Goal: Information Seeking & Learning: Learn about a topic

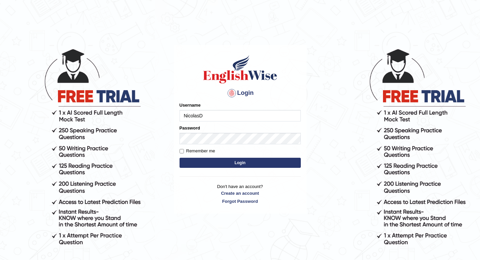
type input "NicolasD"
click at [194, 160] on button "Login" at bounding box center [239, 163] width 121 height 10
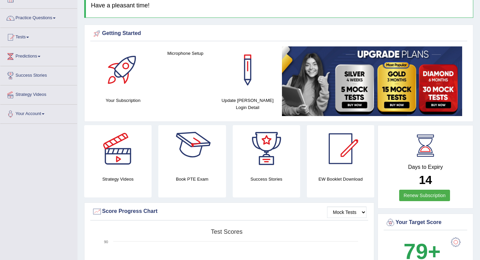
scroll to position [44, 0]
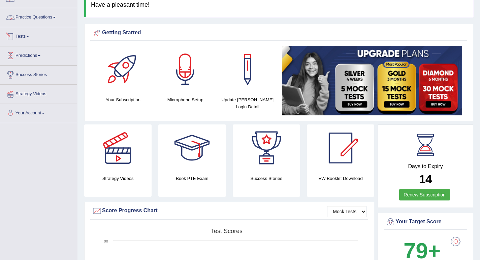
click at [49, 15] on link "Practice Questions" at bounding box center [38, 16] width 77 height 17
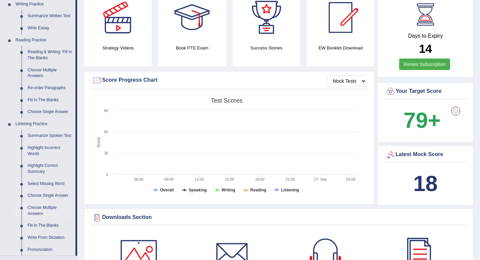
scroll to position [178, 0]
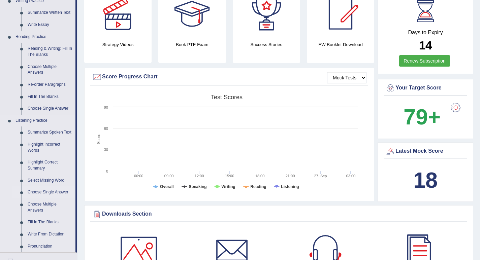
click at [50, 198] on link "Choose Single Answer" at bounding box center [50, 193] width 51 height 12
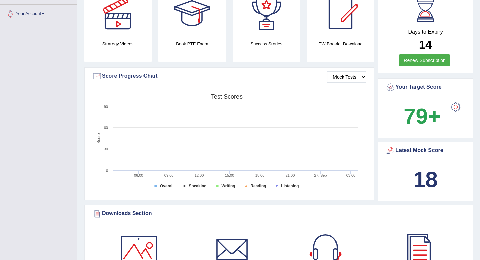
scroll to position [245, 0]
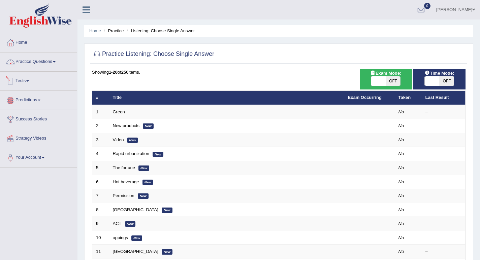
click at [26, 61] on link "Practice Questions" at bounding box center [38, 61] width 77 height 17
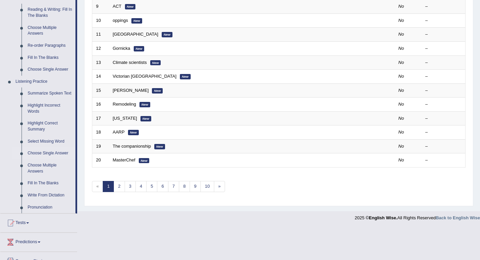
scroll to position [218, 0]
click at [46, 201] on link "Write From Dictation" at bounding box center [50, 195] width 51 height 12
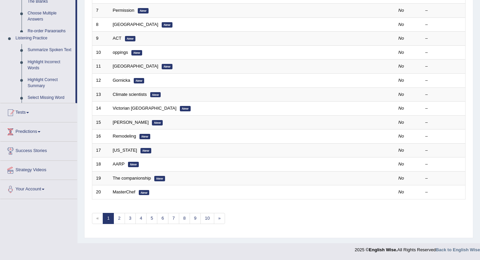
scroll to position [186, 0]
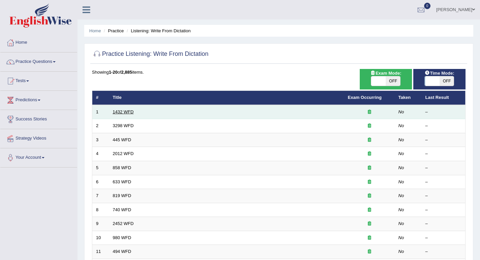
click at [125, 111] on link "1432 WFD" at bounding box center [123, 111] width 21 height 5
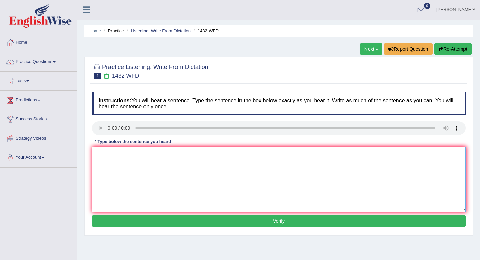
click at [115, 164] on textarea at bounding box center [278, 179] width 373 height 65
click at [100, 154] on textarea "more fisical activity is benefitial for your health" at bounding box center [278, 179] width 373 height 65
click at [204, 157] on textarea "More fisical activity is benefitial for your health" at bounding box center [278, 179] width 373 height 65
type textarea "More fisical activity is benefitial for your health."
click at [235, 224] on button "Verify" at bounding box center [278, 220] width 373 height 11
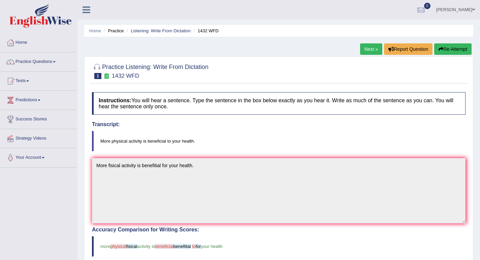
click at [450, 51] on button "Re-Attempt" at bounding box center [452, 48] width 37 height 11
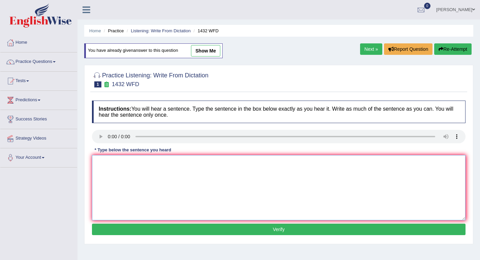
click at [131, 189] on textarea at bounding box center [278, 187] width 373 height 65
type textarea "More phisical activity is beneficial for your health."
click at [179, 229] on button "Verify" at bounding box center [278, 229] width 373 height 11
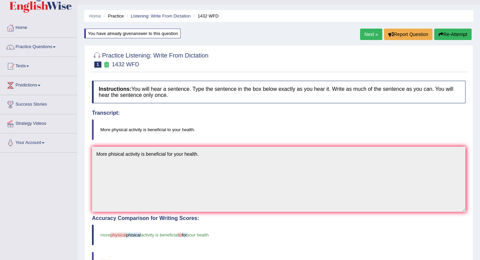
scroll to position [16, 0]
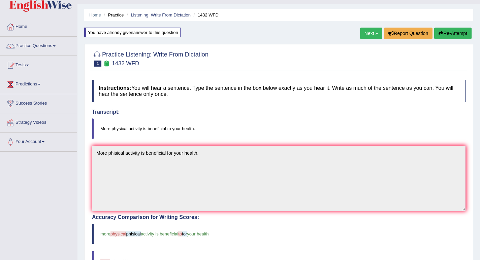
click at [451, 33] on button "Re-Attempt" at bounding box center [452, 33] width 37 height 11
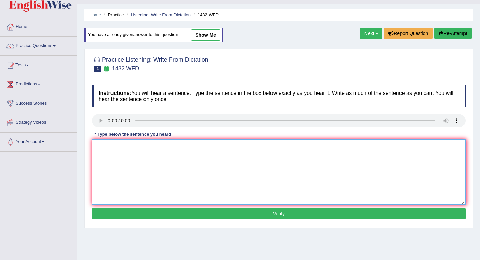
click at [131, 160] on textarea at bounding box center [278, 171] width 373 height 65
type textarea "More physical activity is beneficial to your health."
click at [176, 214] on button "Verify" at bounding box center [278, 213] width 373 height 11
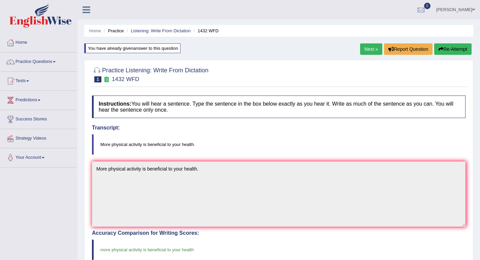
click at [365, 49] on link "Next »" at bounding box center [371, 48] width 22 height 11
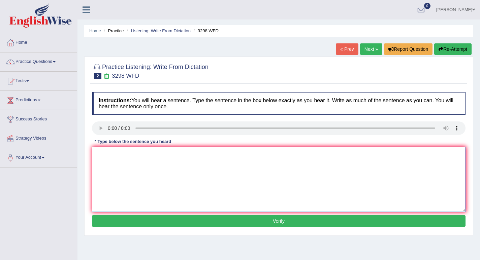
click at [131, 164] on textarea at bounding box center [278, 179] width 373 height 65
click at [110, 159] on textarea at bounding box center [278, 179] width 373 height 65
click at [161, 154] on textarea "animal behavior m" at bounding box center [278, 179] width 373 height 65
click at [172, 156] on textarea "animal behavior apears to contain mor imilar aspects to humans" at bounding box center [278, 179] width 373 height 65
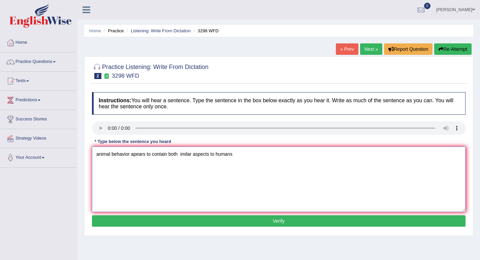
click at [119, 177] on textarea "animal behavior apears to contain both imilar aspects to humans" at bounding box center [278, 179] width 373 height 65
click at [207, 156] on textarea "animal behavior apears to contain both imilar aspects to humans" at bounding box center [278, 179] width 373 height 65
click at [181, 155] on textarea "animal behavior apears to contain both imilar distinct aspecto to thas to humans" at bounding box center [278, 179] width 373 height 65
click at [181, 155] on textarea "animal behavior apears to contain both similar distinct aspecto to thas to huma…" at bounding box center [278, 179] width 373 height 65
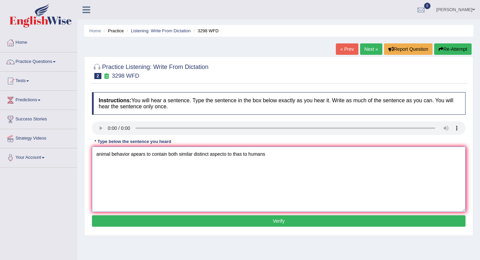
click at [204, 154] on textarea "animal behavior apears to contain both similar distinct aspecto to thas to huma…" at bounding box center [278, 179] width 373 height 65
type textarea "animal behavior apears to contain both similar distinct aspecto to thas to huma…"
click at [254, 223] on button "Verify" at bounding box center [278, 220] width 373 height 11
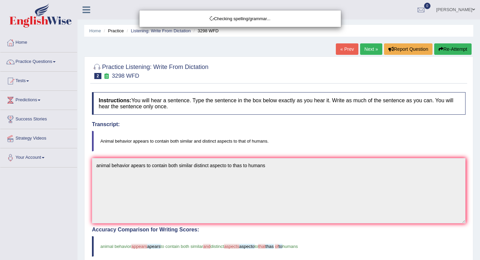
scroll to position [3, 0]
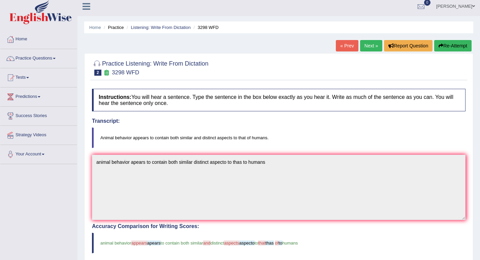
click at [450, 43] on button "Re-Attempt" at bounding box center [452, 45] width 37 height 11
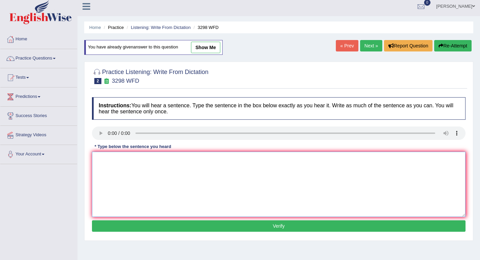
click at [120, 171] on textarea at bounding box center [278, 184] width 373 height 65
click at [182, 161] on textarea "animal be appe to cont both simil and" at bounding box center [278, 184] width 373 height 65
click at [117, 160] on textarea "animal be appe to cont both simil and disticn behavior" at bounding box center [278, 184] width 373 height 65
click at [216, 160] on textarea "animal behaviour appears to contain both similar and disticn behavior" at bounding box center [278, 184] width 373 height 65
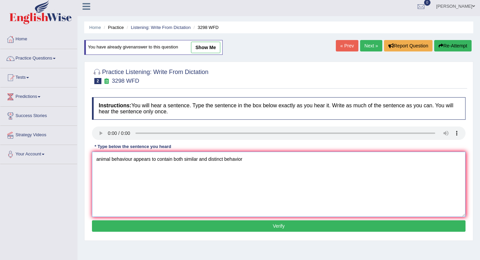
click at [246, 159] on textarea "animal behaviour appears to contain both similar and distinct behavior" at bounding box center [278, 184] width 373 height 65
type textarea "animal behaviour appears to contain both similar and distinct behaviors thas to…"
click at [269, 227] on button "Verify" at bounding box center [278, 226] width 373 height 11
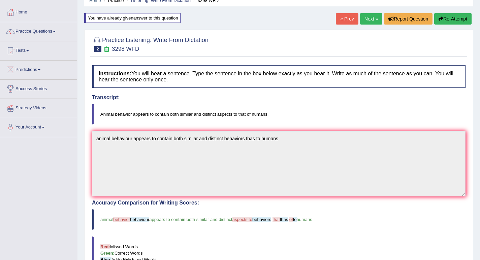
scroll to position [32, 0]
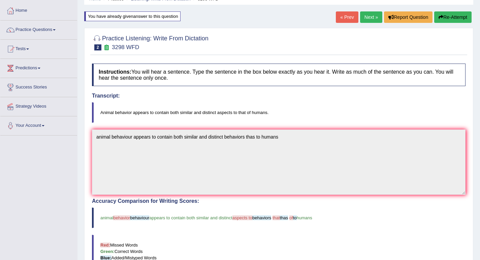
click at [369, 13] on link "Next »" at bounding box center [371, 16] width 22 height 11
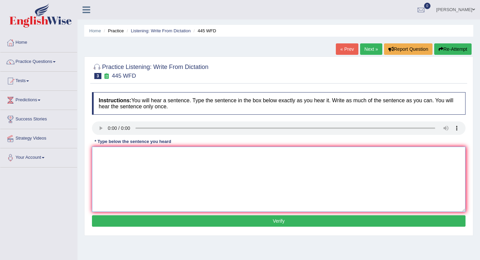
click at [161, 166] on textarea at bounding box center [278, 179] width 373 height 65
click at [112, 160] on textarea at bounding box center [278, 179] width 373 height 65
click at [161, 155] on textarea "the amerrican astonomers mad a plan to land a spaceship on mars" at bounding box center [278, 179] width 373 height 65
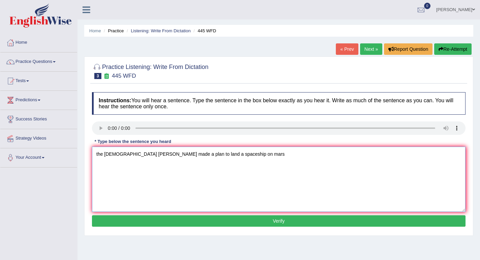
click at [99, 155] on textarea "the amerrican astonomers made a plan to land a spaceship on mars" at bounding box center [278, 179] width 373 height 65
type textarea "The amerrican astonomers made a plan to land a spaceship on mars"
click at [224, 221] on button "Verify" at bounding box center [278, 220] width 373 height 11
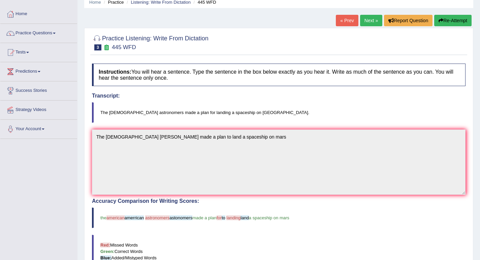
scroll to position [29, 0]
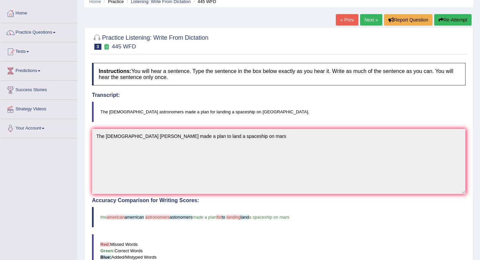
click at [365, 18] on link "Next »" at bounding box center [371, 19] width 22 height 11
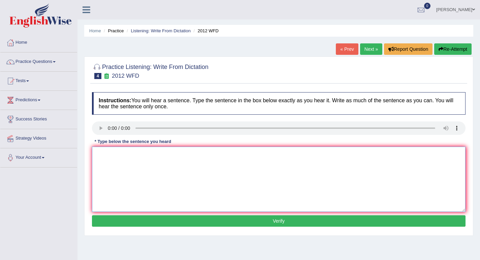
click at [108, 168] on textarea at bounding box center [278, 179] width 373 height 65
click at [99, 154] on textarea "there is a great deal of debait on this topic." at bounding box center [278, 179] width 373 height 65
type textarea "There is a great deal of debait on this topic."
click at [191, 222] on button "Verify" at bounding box center [278, 220] width 373 height 11
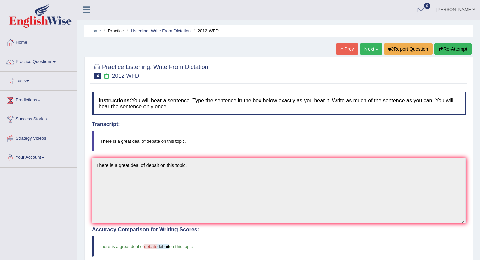
scroll to position [13, 0]
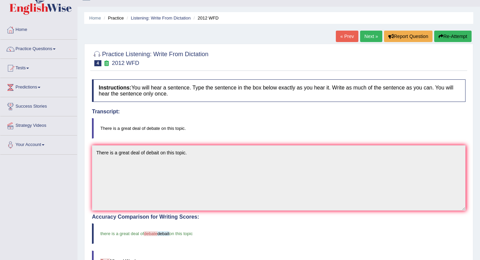
click at [453, 40] on button "Re-Attempt" at bounding box center [452, 36] width 37 height 11
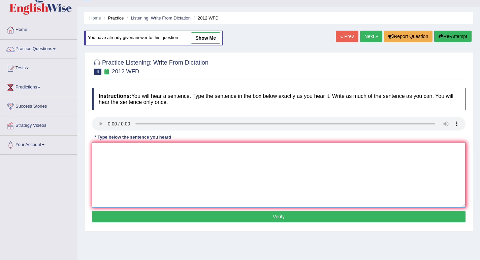
click at [115, 153] on textarea at bounding box center [278, 174] width 373 height 65
type textarea "There is a great deal of debate in this topic."
click at [175, 215] on button "Verify" at bounding box center [278, 216] width 373 height 11
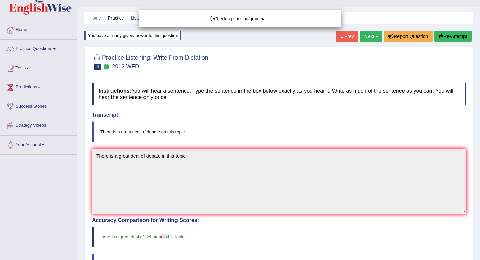
scroll to position [30, 0]
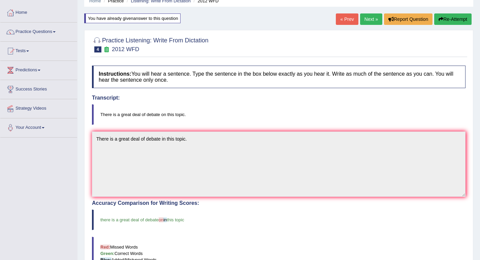
click at [457, 20] on button "Re-Attempt" at bounding box center [452, 18] width 37 height 11
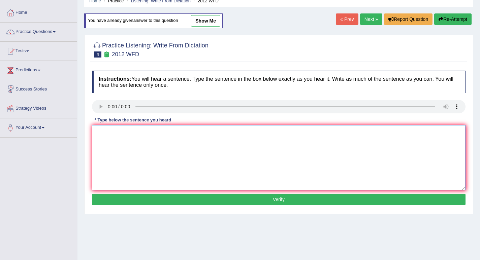
click at [117, 144] on textarea at bounding box center [278, 157] width 373 height 65
click at [100, 134] on textarea "there is a great deal of debate on this topic." at bounding box center [278, 157] width 373 height 65
type textarea "There is a great deal of debate on this topic."
click at [179, 196] on button "Verify" at bounding box center [278, 199] width 373 height 11
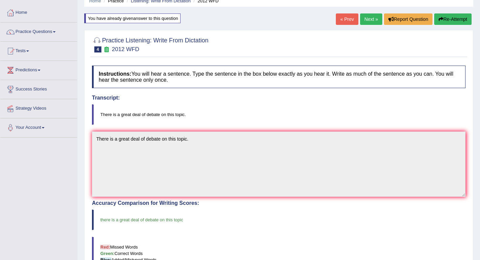
click at [369, 19] on link "Next »" at bounding box center [371, 18] width 22 height 11
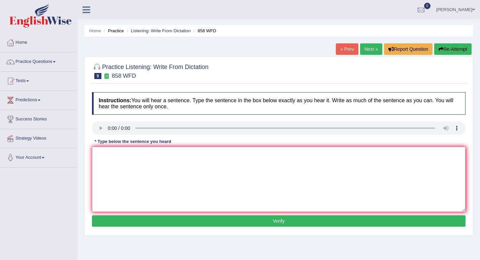
click at [120, 164] on textarea at bounding box center [278, 179] width 373 height 65
drag, startPoint x: 189, startPoint y: 155, endPoint x: 171, endPoint y: 155, distance: 18.2
click at [171, 155] on textarea "the year when the ship of artefacts went on" at bounding box center [278, 179] width 373 height 65
type textarea "the year when the ship of artefacts was wrect in the year of historians."
click at [155, 220] on button "Verify" at bounding box center [278, 220] width 373 height 11
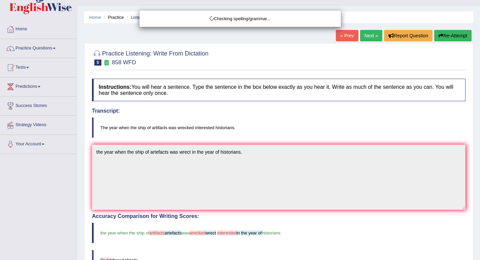
scroll to position [16, 0]
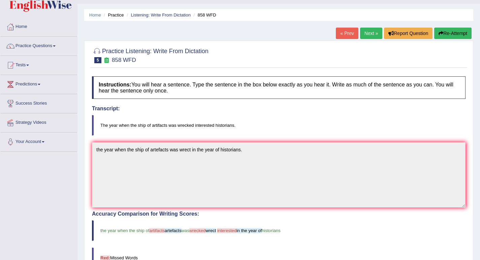
click at [439, 34] on icon "button" at bounding box center [440, 33] width 5 height 5
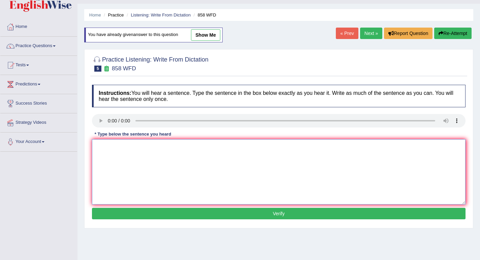
click at [121, 157] on textarea at bounding box center [278, 171] width 373 height 65
click at [207, 167] on textarea "the year when the ship of artefacts was" at bounding box center [278, 171] width 373 height 65
type textarea "the year when the ship of artefacts was wrecked intrested historians"
click at [142, 213] on button "Verify" at bounding box center [278, 213] width 373 height 11
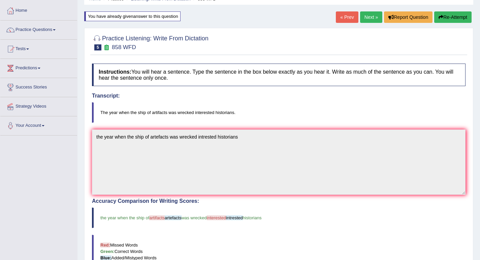
scroll to position [32, 0]
click at [456, 19] on button "Re-Attempt" at bounding box center [452, 17] width 37 height 11
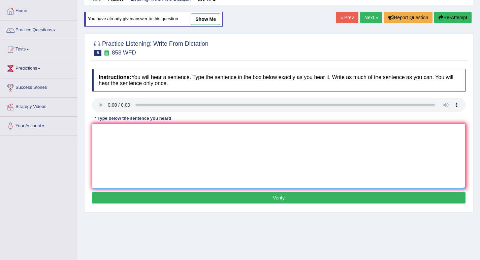
click at [123, 161] on textarea at bounding box center [278, 156] width 373 height 65
click at [225, 134] on textarea "the year the ship of artefact was wrecked interested" at bounding box center [278, 156] width 373 height 65
click at [115, 131] on textarea "the year the ship of artefact was wrecked interested" at bounding box center [278, 156] width 373 height 65
click at [112, 144] on textarea "the year the ship of artefact was wrecked interested" at bounding box center [278, 156] width 373 height 65
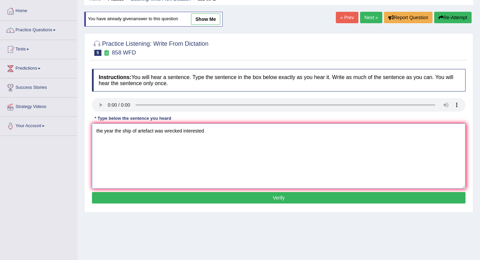
click at [115, 130] on textarea "the year the ship of artefact was wrecked interested" at bounding box center [278, 156] width 373 height 65
click at [223, 132] on textarea "the year when the ship of artefact was wrecked interested" at bounding box center [278, 156] width 373 height 65
type textarea "The year when the ship of artefact was wrecked interested historians."
click at [307, 197] on button "Verify" at bounding box center [278, 197] width 373 height 11
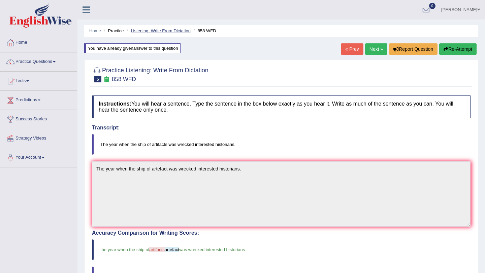
click at [157, 30] on link "Listening: Write From Dictation" at bounding box center [161, 30] width 60 height 5
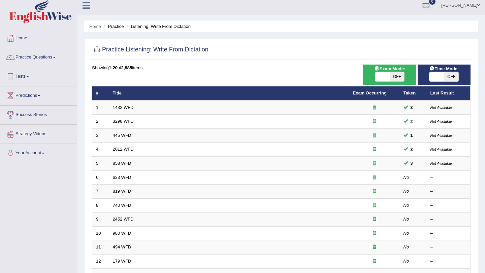
scroll to position [5, 0]
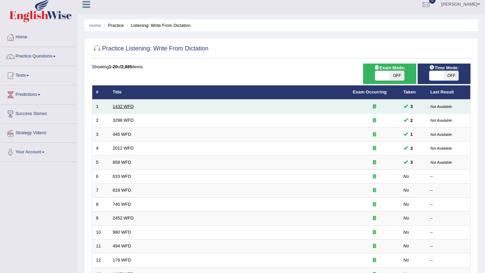
click at [128, 108] on link "1432 WFD" at bounding box center [123, 106] width 21 height 5
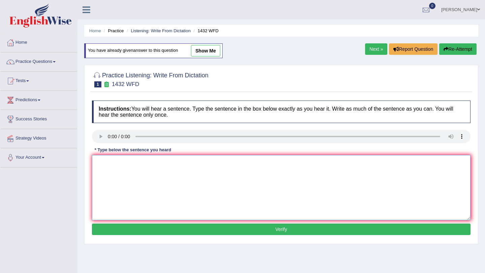
click at [114, 180] on textarea at bounding box center [281, 187] width 378 height 65
type textarea "More physical activity is beneficial for oyur health."
click at [212, 229] on button "Verify" at bounding box center [281, 229] width 378 height 11
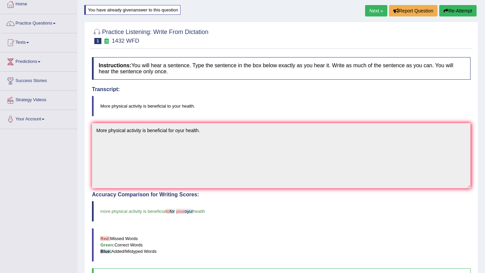
scroll to position [38, 0]
click at [365, 11] on link "Next »" at bounding box center [376, 11] width 22 height 11
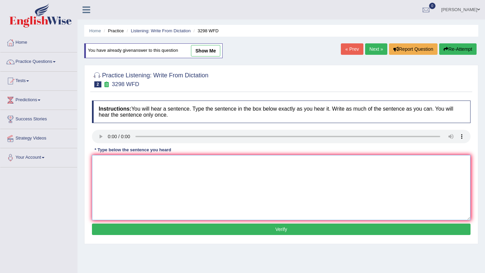
click at [106, 167] on textarea at bounding box center [281, 187] width 378 height 65
click at [146, 169] on textarea "animal behavior" at bounding box center [281, 187] width 378 height 65
click at [160, 165] on textarea "animal behavior appears" at bounding box center [281, 187] width 378 height 65
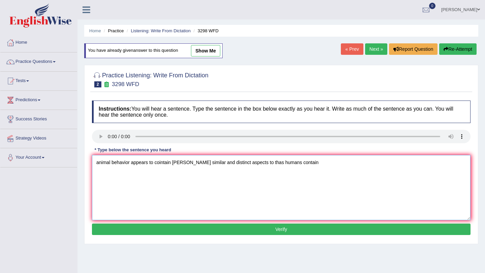
click at [286, 163] on textarea "animal behavior appears to cointain bothe similar and distinct aspects to thas …" at bounding box center [281, 187] width 378 height 65
click at [164, 163] on textarea "animal behavior appears to cointain bothe similar and distinct aspects to thas …" at bounding box center [281, 187] width 378 height 65
paste textarea
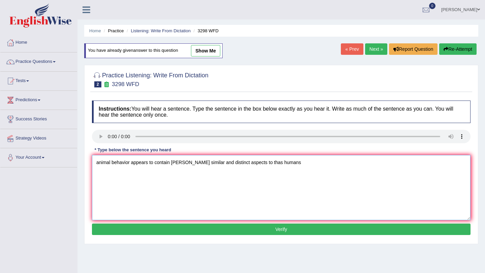
click at [181, 164] on textarea "animal behavior appears to contain bothe similar and distinct aspects to thas h…" at bounding box center [281, 187] width 378 height 65
click at [294, 167] on textarea "animal behavior appears to contain both similar and distinct aspects to thas hu…" at bounding box center [281, 187] width 378 height 65
click at [286, 164] on textarea "animal behavior appears to contain both similar and distinct aspects to thas hu…" at bounding box center [281, 187] width 378 height 65
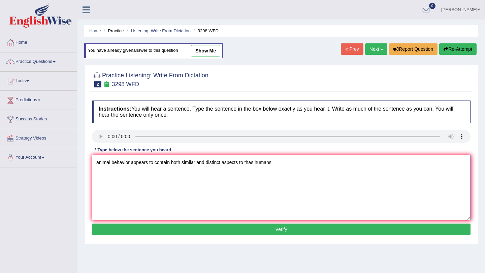
click at [220, 163] on textarea "animal behavior appears to contain both similar and distinct aspects to thas hu…" at bounding box center [281, 187] width 378 height 65
type textarea "animal behavior appears to contain both similar and distinct aspects to thas hu…"
click at [270, 231] on button "Verify" at bounding box center [281, 229] width 378 height 11
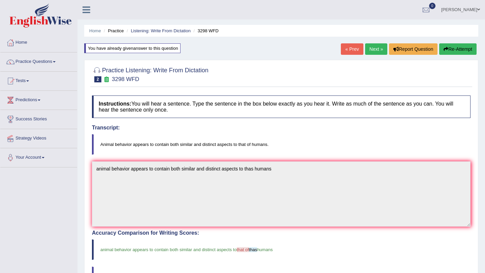
click at [375, 52] on link "Next »" at bounding box center [376, 48] width 22 height 11
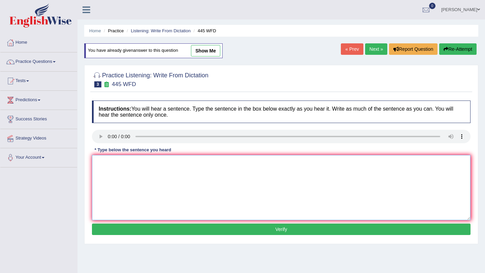
click at [134, 197] on textarea at bounding box center [281, 187] width 378 height 65
click at [99, 163] on textarea "the american astronomers made a plan to land the shaceship on mars" at bounding box center [281, 187] width 378 height 65
click at [108, 163] on textarea "The american astronomers made a plan to land the shaceship on mars" at bounding box center [281, 187] width 378 height 65
click at [217, 163] on textarea "The American astronomers made a plan to land the shaceship on mars" at bounding box center [281, 187] width 378 height 65
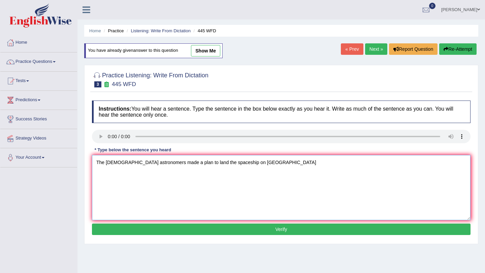
click at [251, 164] on textarea "The American astronomers made a plan to land the spaceship on Mars" at bounding box center [281, 187] width 378 height 65
type textarea "The American astronomers made a plan to land the spaceship on Mars."
click at [286, 229] on button "Verify" at bounding box center [281, 229] width 378 height 11
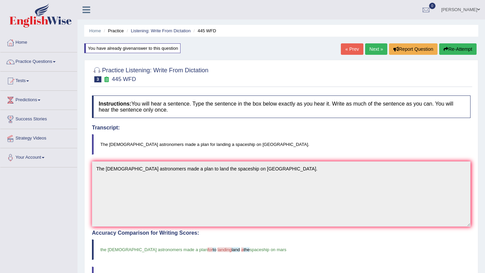
click at [455, 45] on button "Re-Attempt" at bounding box center [457, 48] width 37 height 11
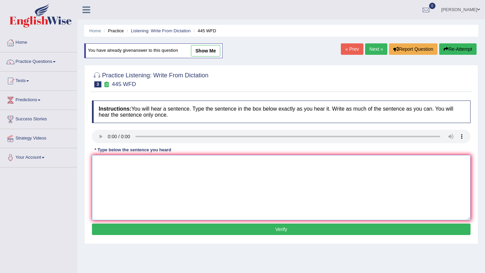
click at [113, 163] on textarea at bounding box center [281, 187] width 378 height 65
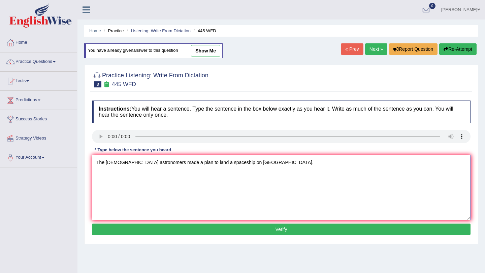
type textarea "The American astronomers made a plan to land a spaceship on Mars."
click at [156, 227] on button "Verify" at bounding box center [281, 229] width 378 height 11
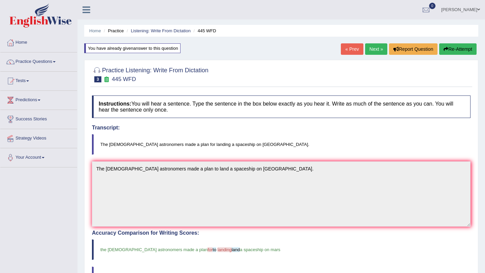
click at [372, 47] on link "Next »" at bounding box center [376, 48] width 22 height 11
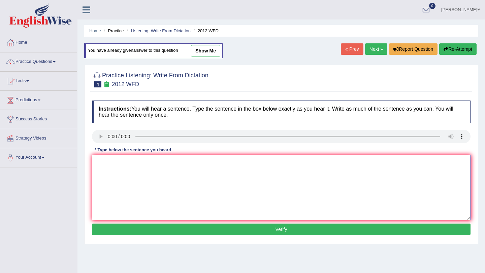
click at [122, 190] on textarea at bounding box center [281, 187] width 378 height 65
click at [98, 164] on textarea "there is a great deal of debat on thgis topic." at bounding box center [281, 187] width 378 height 65
type textarea "There is a great deal of debat on this topic."
click at [179, 228] on button "Verify" at bounding box center [281, 229] width 378 height 11
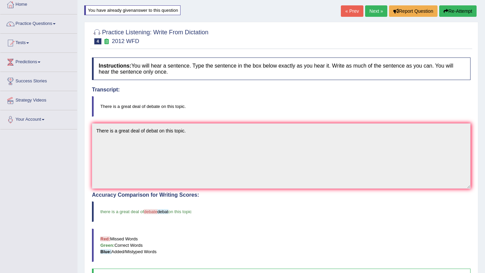
scroll to position [39, 0]
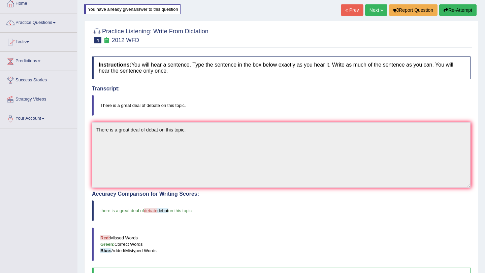
click at [373, 8] on link "Next »" at bounding box center [376, 9] width 22 height 11
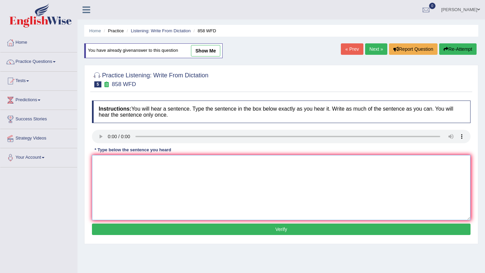
click at [106, 164] on textarea at bounding box center [281, 187] width 378 height 65
click at [188, 164] on textarea "the year when the ship of artefacts was intersected by a" at bounding box center [281, 187] width 378 height 65
click at [249, 164] on textarea "The year when the ship of artefacts was wrecked intrested historians." at bounding box center [281, 187] width 378 height 65
type textarea "The year when the ship of artefacts was wrecked intrested historians."
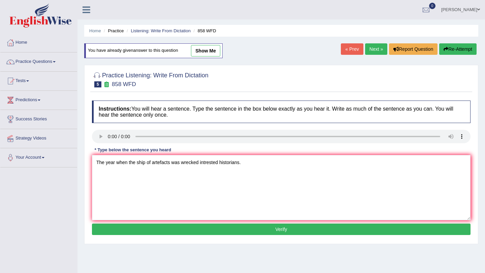
click at [263, 229] on button "Verify" at bounding box center [281, 229] width 378 height 11
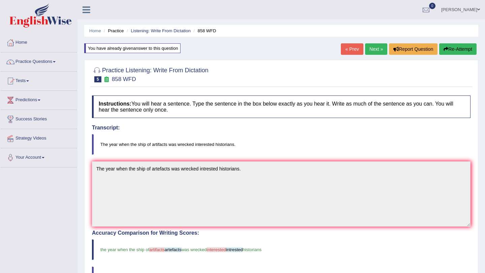
click at [370, 49] on link "Next »" at bounding box center [376, 48] width 22 height 11
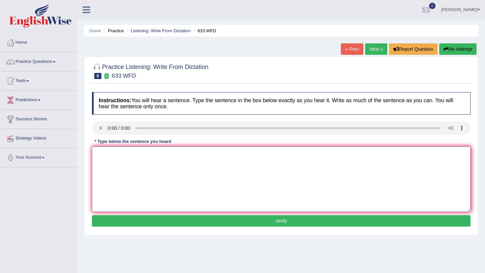
click at [110, 154] on textarea at bounding box center [281, 179] width 378 height 65
click at [98, 154] on textarea "resech shows that excersise makes us feel better." at bounding box center [281, 179] width 378 height 65
click at [246, 159] on textarea "Resech shows that excersise makes us feel better." at bounding box center [281, 179] width 378 height 65
click at [217, 155] on textarea "Resech shows that excersise makes us feel better. excersise" at bounding box center [281, 179] width 378 height 65
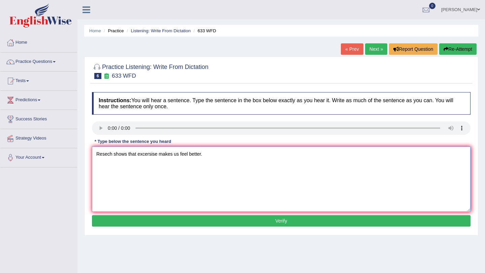
click at [144, 154] on textarea "Resech shows that excersise makes us feel better." at bounding box center [281, 179] width 378 height 65
click at [208, 155] on textarea "Resech shows that exercise makes us feel better." at bounding box center [281, 179] width 378 height 65
type textarea "Resech shows that exercise makes us feel better."
click at [210, 222] on button "Verify" at bounding box center [281, 220] width 378 height 11
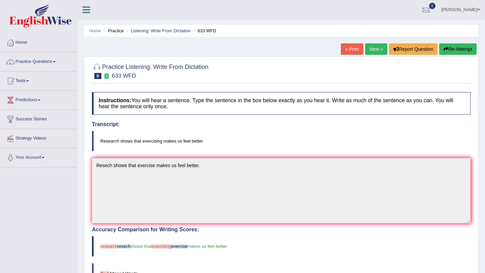
click at [450, 45] on button "Re-Attempt" at bounding box center [457, 48] width 37 height 11
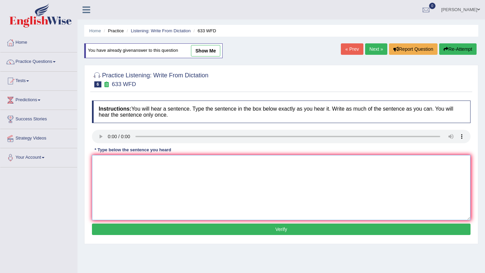
click at [225, 175] on textarea at bounding box center [281, 187] width 378 height 65
click at [130, 174] on textarea at bounding box center [281, 187] width 378 height 65
click at [253, 170] on textarea "Resear show us that exercising makes us feel better." at bounding box center [281, 187] width 378 height 65
click at [218, 164] on textarea "Resear show us that exercising makes us feel better. research" at bounding box center [281, 187] width 378 height 65
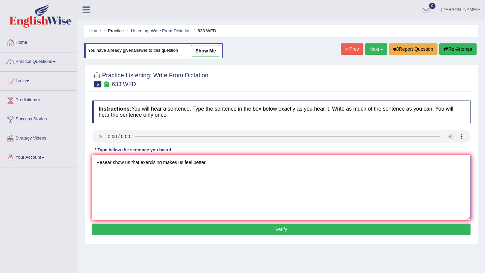
click at [103, 164] on textarea "Resear show us that exercising makes us feel better." at bounding box center [281, 187] width 378 height 65
paste textarea "research"
type textarea "Research show us that exercising makes us feel better."
click at [219, 231] on button "Verify" at bounding box center [281, 229] width 378 height 11
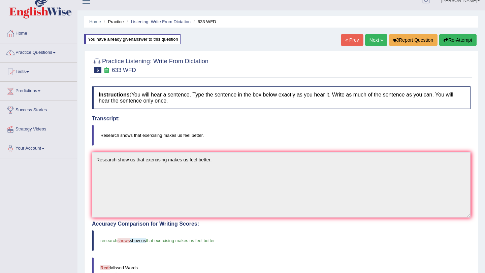
scroll to position [10, 0]
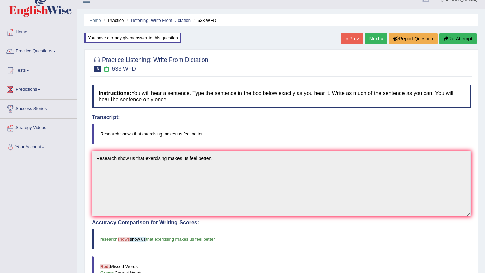
click at [370, 41] on link "Next »" at bounding box center [376, 38] width 22 height 11
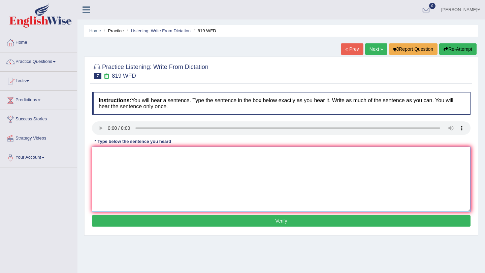
click at [109, 165] on textarea at bounding box center [281, 179] width 378 height 65
type textarea "Plants are able to continue growing thought thier entire lifes."
click at [204, 223] on button "Verify" at bounding box center [281, 220] width 378 height 11
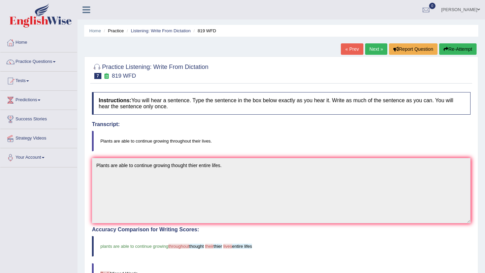
click at [377, 53] on link "Next »" at bounding box center [376, 48] width 22 height 11
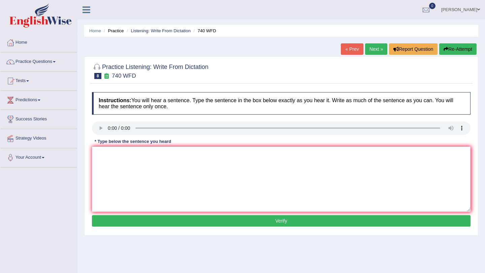
click at [349, 52] on link "« Prev" at bounding box center [352, 48] width 22 height 11
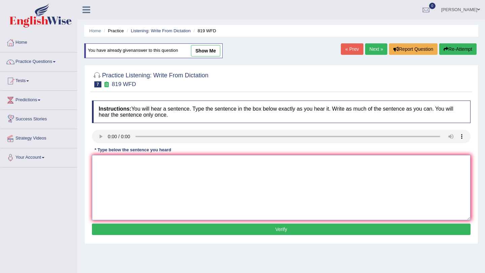
click at [133, 184] on textarea at bounding box center [281, 187] width 378 height 65
type textarea "Plants are able to continue groing thoughout their entire lifes."
click at [237, 228] on button "Verify" at bounding box center [281, 229] width 378 height 11
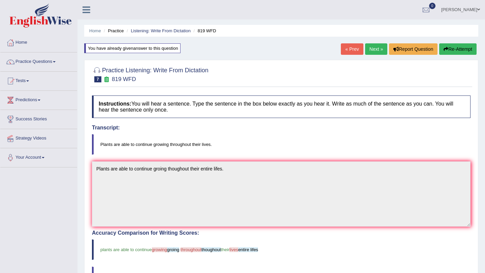
click at [461, 51] on button "Re-Attempt" at bounding box center [457, 48] width 37 height 11
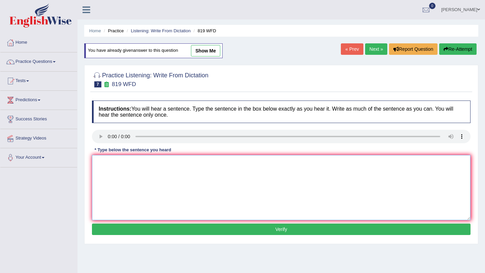
click at [112, 175] on textarea at bounding box center [281, 187] width 378 height 65
click at [106, 163] on textarea "plant are able to continue growing throughout their entire lifes." at bounding box center [281, 187] width 378 height 65
click at [98, 164] on textarea "plant's are able to continue growing throughout their entire lifes." at bounding box center [281, 187] width 378 height 65
type textarea "Plant's are able to continue growing throughout their entire lifes."
click at [219, 232] on button "Verify" at bounding box center [281, 229] width 378 height 11
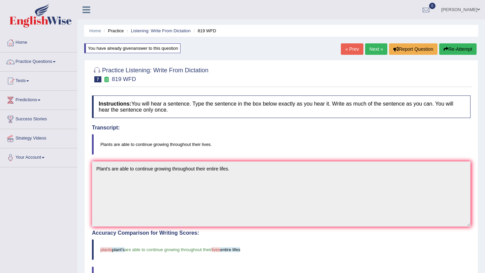
click at [463, 48] on button "Re-Attempt" at bounding box center [457, 48] width 37 height 11
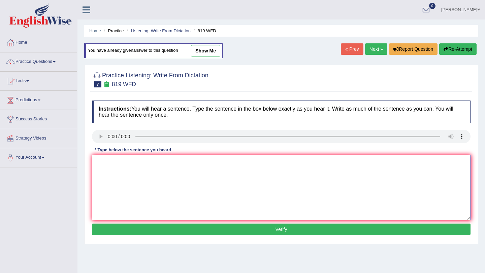
click at [120, 175] on textarea at bounding box center [281, 187] width 378 height 65
click at [99, 164] on textarea "plants are able to continue groing throughouth their lives." at bounding box center [281, 187] width 378 height 65
click at [161, 162] on textarea "Plants are able to continue groing throughouth their lives." at bounding box center [281, 187] width 378 height 65
click at [272, 165] on textarea "Plants are able to continue growing throughouth their lives." at bounding box center [281, 187] width 378 height 65
click at [233, 165] on textarea "Plants are able to continue growing throughouth their lives. throughout" at bounding box center [281, 187] width 378 height 65
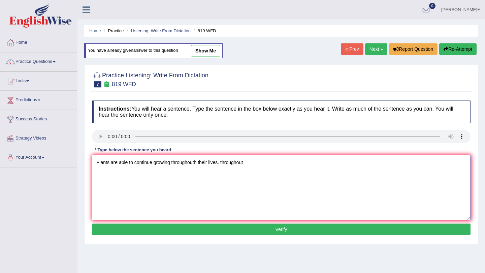
click at [233, 165] on textarea "Plants are able to continue growing throughouth their lives. throughout" at bounding box center [281, 187] width 378 height 65
click at [185, 164] on textarea "Plants are able to continue growing throughouth their lives." at bounding box center [281, 187] width 378 height 65
paste textarea
click at [232, 164] on textarea "Plants are able to continue growing throughout their lives." at bounding box center [281, 187] width 378 height 65
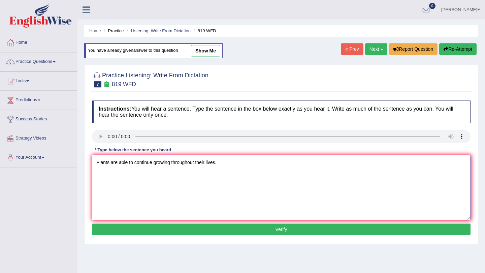
type textarea "Plants are able to continue growing throughout their lives."
click at [230, 230] on button "Verify" at bounding box center [281, 229] width 378 height 11
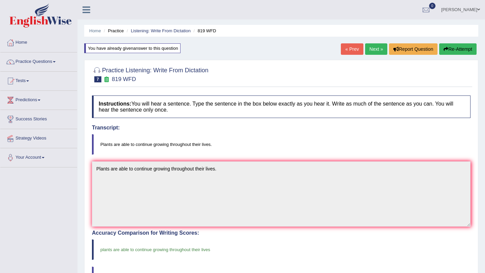
click at [369, 50] on link "Next »" at bounding box center [376, 48] width 22 height 11
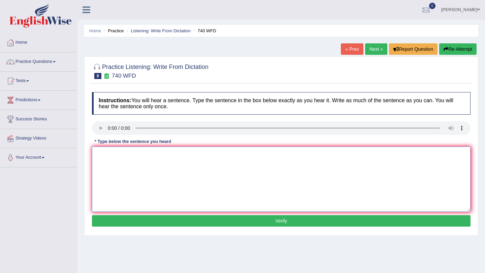
click at [121, 173] on textarea at bounding box center [281, 179] width 378 height 65
click at [100, 153] on textarea "a series of observations where carried out in the clasroom." at bounding box center [281, 179] width 378 height 65
click at [154, 156] on textarea "A series of observations where carried out in the clasroom." at bounding box center [281, 179] width 378 height 65
type textarea "A series of observations were carried out in the clasroom."
click at [259, 223] on button "Verify" at bounding box center [281, 220] width 378 height 11
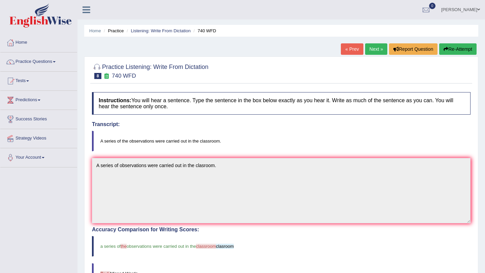
click at [456, 51] on button "Re-Attempt" at bounding box center [457, 48] width 37 height 11
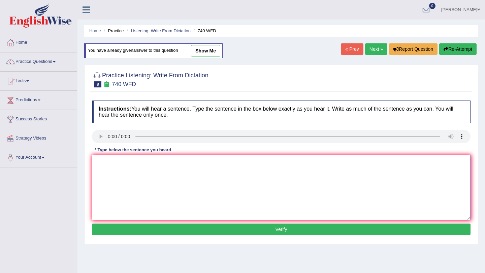
click at [118, 182] on textarea at bounding box center [281, 187] width 378 height 65
click at [99, 163] on textarea "a series of the observation were carried out in the classroom." at bounding box center [281, 187] width 378 height 65
type textarea "A series of the observations were carried out in the classroom."
click at [228, 230] on button "Verify" at bounding box center [281, 229] width 378 height 11
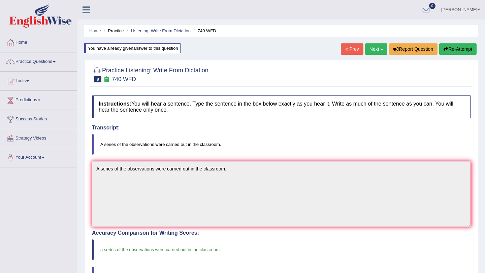
click at [376, 50] on link "Next »" at bounding box center [376, 48] width 22 height 11
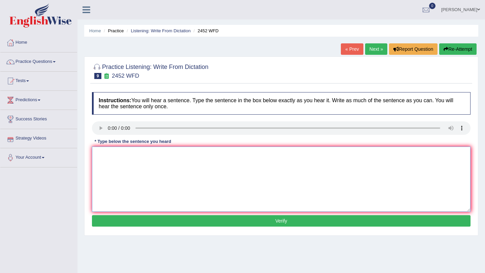
click at [111, 160] on textarea at bounding box center [281, 179] width 378 height 65
click at [98, 155] on textarea "it is a debate about the valiue of knowladge." at bounding box center [281, 179] width 378 height 65
type textarea "It is a debate about the valiue of knowladge."
click at [196, 224] on button "Verify" at bounding box center [281, 220] width 378 height 11
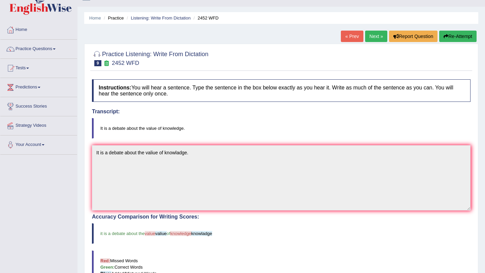
scroll to position [21, 0]
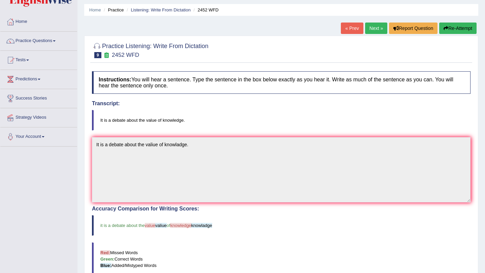
click at [462, 31] on button "Re-Attempt" at bounding box center [457, 28] width 37 height 11
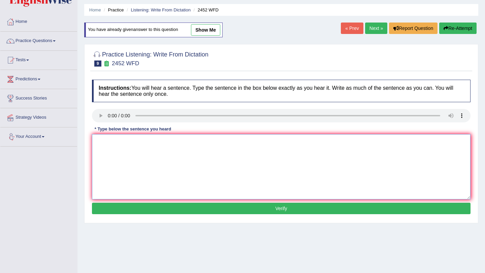
click at [118, 150] on textarea at bounding box center [281, 166] width 378 height 65
click at [97, 140] on textarea "it is a debate about the value of knowledge" at bounding box center [281, 166] width 378 height 65
click at [206, 142] on textarea "It is a debate about the value of knowledge" at bounding box center [281, 166] width 378 height 65
type textarea "It is a debate about the value of knowledge."
click at [254, 214] on button "Verify" at bounding box center [281, 208] width 378 height 11
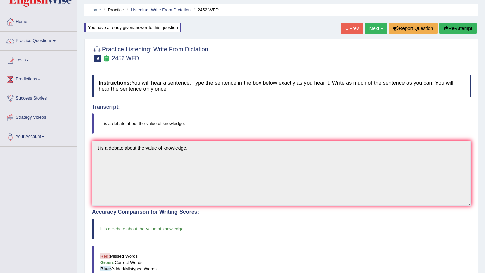
click at [446, 27] on button "Re-Attempt" at bounding box center [457, 28] width 37 height 11
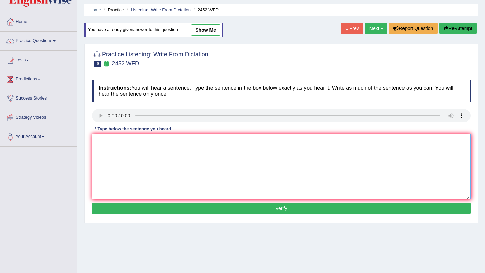
click at [112, 149] on textarea at bounding box center [281, 166] width 378 height 65
click at [173, 143] on textarea "it is a debate about the value of knowladeg knowladge" at bounding box center [281, 166] width 378 height 65
click at [98, 142] on textarea "it is a debate about the value of knowladge" at bounding box center [281, 166] width 378 height 65
click at [194, 142] on textarea "It is a debate about the value of knowladge" at bounding box center [281, 166] width 378 height 65
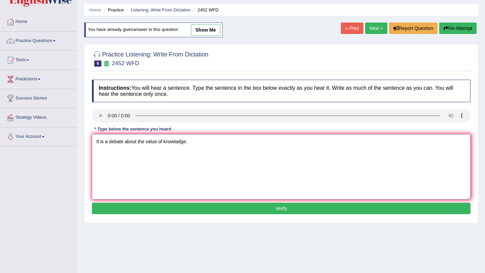
type textarea "It is a debate about the value of knowladge."
click at [218, 211] on button "Verify" at bounding box center [281, 208] width 378 height 11
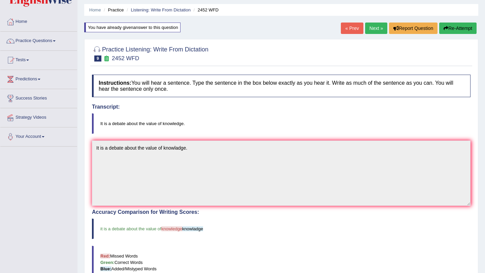
click at [457, 33] on button "Re-Attempt" at bounding box center [457, 28] width 37 height 11
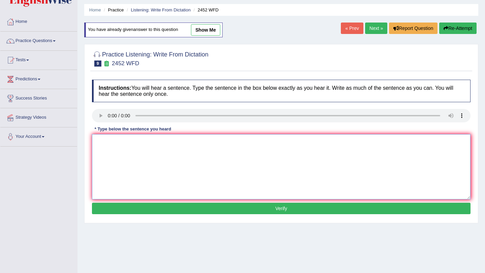
click at [125, 160] on textarea at bounding box center [281, 166] width 378 height 65
type textarea "It is a debate about the value of knowledge."
click at [165, 209] on button "Verify" at bounding box center [281, 208] width 378 height 11
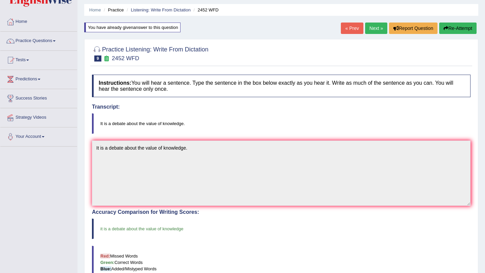
click at [369, 30] on link "Next »" at bounding box center [376, 28] width 22 height 11
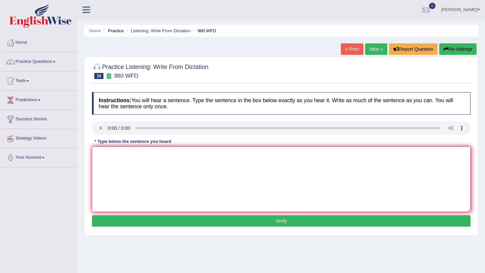
click at [124, 160] on textarea at bounding box center [281, 179] width 378 height 65
click at [98, 156] on textarea "your ideas have been discussed in seminars and tutorials" at bounding box center [281, 179] width 378 height 65
type textarea "Your ideas have been discussed in seminars and tutorials"
click at [217, 222] on button "Verify" at bounding box center [281, 220] width 378 height 11
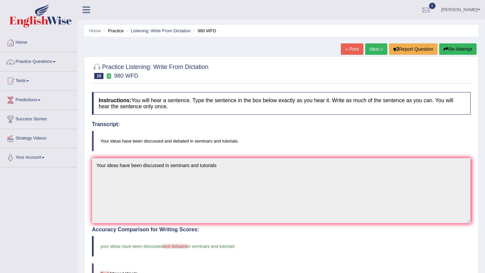
click at [465, 45] on button "Re-Attempt" at bounding box center [457, 48] width 37 height 11
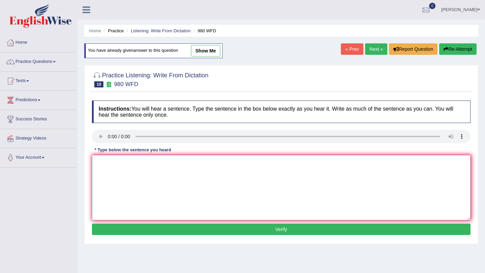
click at [122, 186] on textarea at bounding box center [281, 187] width 378 height 65
click at [99, 162] on textarea "your ideas have been discussed and debated in seminars and tutorials." at bounding box center [281, 187] width 378 height 65
type textarea "Your ideas have been discussed and debated in seminars and tutorials."
click at [216, 230] on button "Verify" at bounding box center [281, 229] width 378 height 11
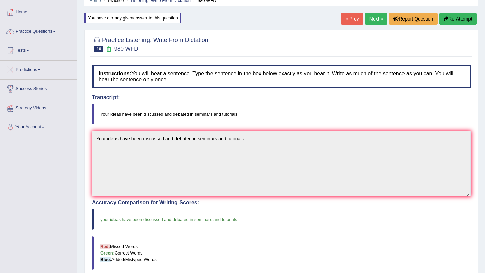
scroll to position [35, 0]
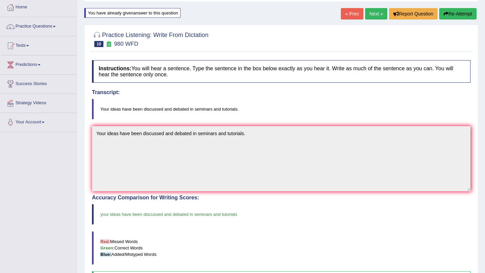
click at [459, 18] on button "Re-Attempt" at bounding box center [457, 13] width 37 height 11
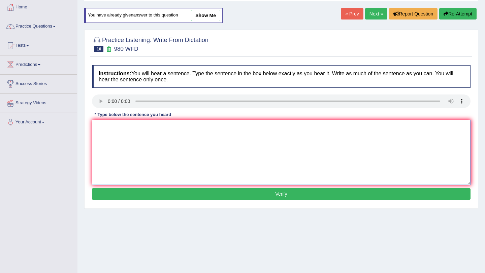
click at [104, 143] on textarea at bounding box center [281, 152] width 378 height 65
click at [100, 129] on textarea "your ideas have been discussed and debated in seminars and tutorials." at bounding box center [281, 152] width 378 height 65
type textarea "Your ideas have been discussed and debated in seminars and tutorials."
click at [236, 196] on button "Verify" at bounding box center [281, 194] width 378 height 11
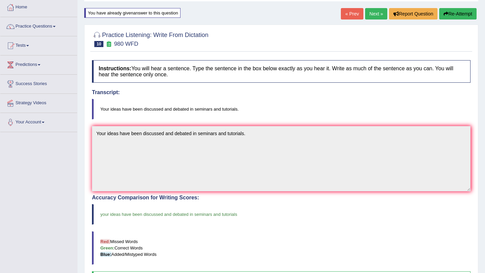
click at [373, 15] on link "Next »" at bounding box center [376, 13] width 22 height 11
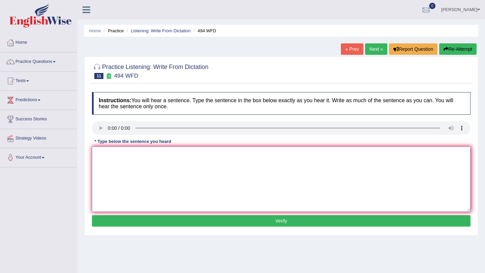
click at [109, 169] on textarea at bounding box center [281, 179] width 378 height 65
click at [97, 155] on textarea "the vocabulary that is particular in a specific field is called gerield" at bounding box center [281, 179] width 378 height 65
click at [241, 161] on textarea "The vocabulary that is particular in a specific field is called gerield" at bounding box center [281, 179] width 378 height 65
type textarea "The vocabulary that is particular in a specific field is called gerield."
click at [281, 218] on button "Verify" at bounding box center [281, 220] width 378 height 11
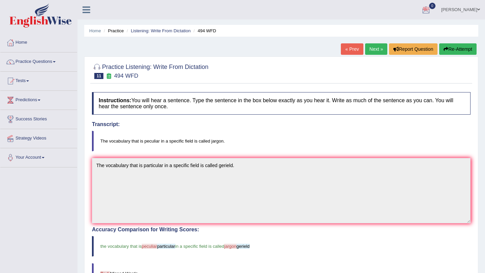
click at [456, 47] on button "Re-Attempt" at bounding box center [457, 48] width 37 height 11
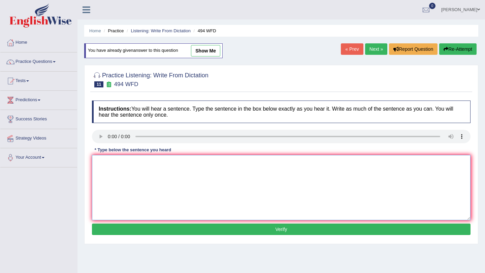
click at [121, 193] on textarea at bounding box center [281, 187] width 378 height 65
type textarea "The vocabular that is peculiar in a specific field is called jargon."
click at [175, 230] on button "Verify" at bounding box center [281, 229] width 378 height 11
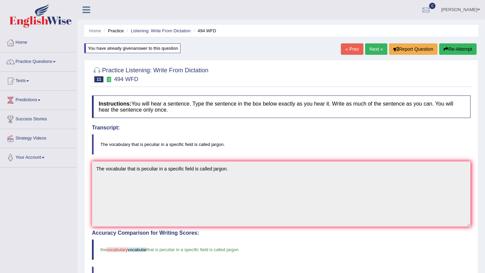
click at [462, 51] on button "Re-Attempt" at bounding box center [457, 48] width 37 height 11
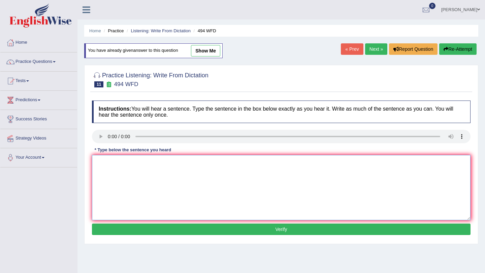
click at [114, 186] on textarea at bounding box center [281, 187] width 378 height 65
click at [119, 162] on textarea "the vocabulary that is peculiar in a specific field is called jargon." at bounding box center [281, 187] width 378 height 65
click at [100, 163] on textarea "the vocabulary that is peculiar in a specific field is called jargon." at bounding box center [281, 187] width 378 height 65
type textarea "The vocabulary that is peculiar in a specific field is called jargon."
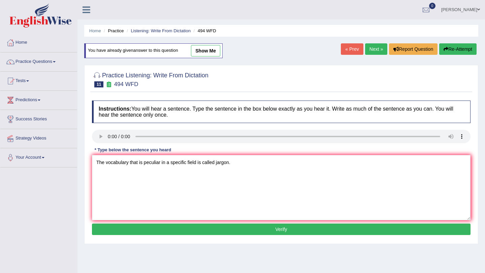
click at [179, 228] on button "Verify" at bounding box center [281, 229] width 378 height 11
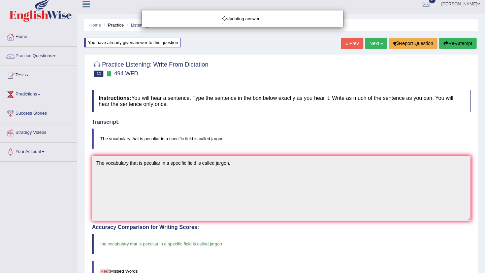
scroll to position [8, 0]
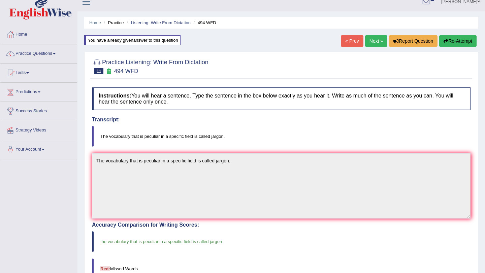
click at [375, 40] on link "Next »" at bounding box center [376, 40] width 22 height 11
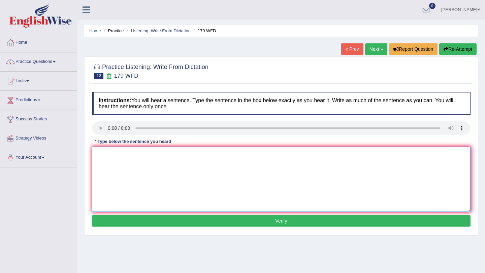
click at [113, 163] on textarea at bounding box center [281, 179] width 378 height 65
click at [168, 161] on textarea "lecturresrs are the oldest and" at bounding box center [281, 179] width 378 height 65
drag, startPoint x: 186, startPoint y: 155, endPoint x: 283, endPoint y: 157, distance: 96.7
click at [283, 157] on textarea "lecturresrs are the oldest and most formal use of teaching at the mo" at bounding box center [281, 179] width 378 height 65
click at [111, 156] on textarea "lecturresrs are the oldest and most formal teaching method at [GEOGRAPHIC_DATA]." at bounding box center [281, 179] width 378 height 65
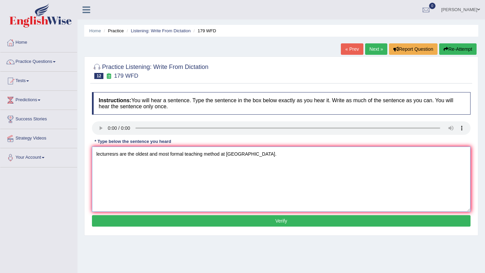
click at [111, 156] on textarea "lecturresrs are the oldest and most formal teaching method at [GEOGRAPHIC_DATA]." at bounding box center [281, 179] width 378 height 65
type textarea "Lectures are the oldest and most formal teaching method at university."
click at [235, 222] on button "Verify" at bounding box center [281, 220] width 378 height 11
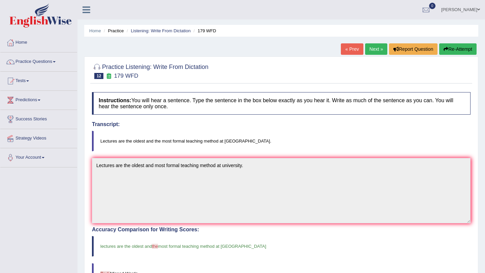
click at [451, 49] on button "Re-Attempt" at bounding box center [457, 48] width 37 height 11
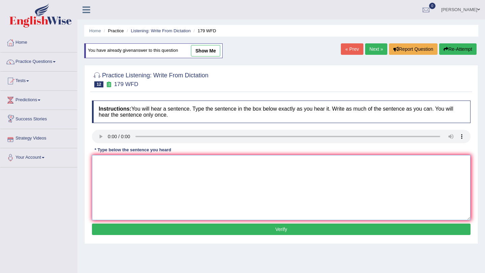
click at [115, 173] on textarea at bounding box center [281, 187] width 378 height 65
click at [103, 164] on textarea "lecturss are the oldest and the more formal method of teaching at the universit…" at bounding box center [281, 187] width 378 height 65
type textarea "Lectures are the oldest and the more formal method of teaching at the universit…"
click at [221, 231] on button "Verify" at bounding box center [281, 229] width 378 height 11
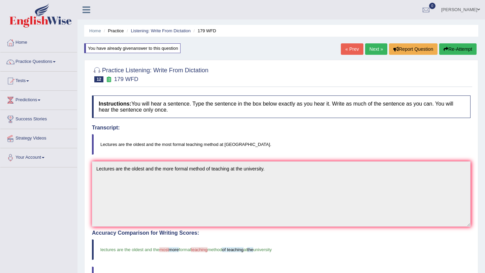
click at [451, 49] on button "Re-Attempt" at bounding box center [457, 48] width 37 height 11
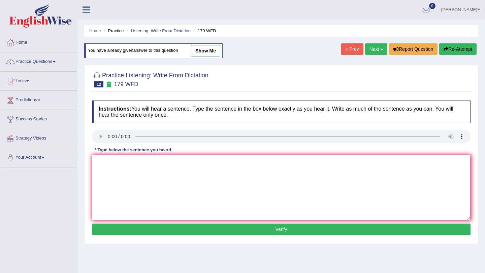
click at [113, 184] on textarea at bounding box center [281, 187] width 378 height 65
type textarea "lectur are the oldes"
drag, startPoint x: 144, startPoint y: 167, endPoint x: 72, endPoint y: 166, distance: 72.1
click at [72, 166] on div "Toggle navigation Home Practice Questions Speaking Practice Read Aloud Repeat S…" at bounding box center [242, 175] width 485 height 350
click at [113, 172] on textarea at bounding box center [281, 187] width 378 height 65
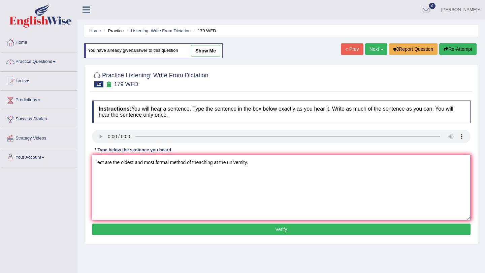
click at [101, 164] on textarea "lect are the oldest and most formal method of theaching at the university." at bounding box center [281, 187] width 378 height 65
click at [156, 164] on textarea "Lectures are the oldest and most formal method of theaching at the university." at bounding box center [281, 187] width 378 height 65
type textarea "Lectures are the oldest and the most formal method of theaching at the universi…"
click at [215, 230] on button "Verify" at bounding box center [281, 229] width 378 height 11
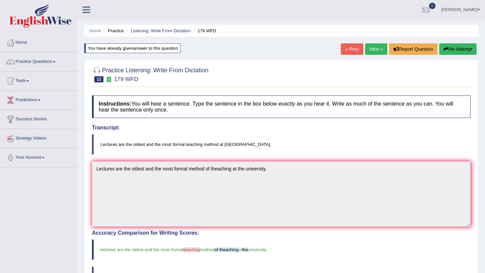
click at [455, 47] on button "Re-Attempt" at bounding box center [457, 48] width 37 height 11
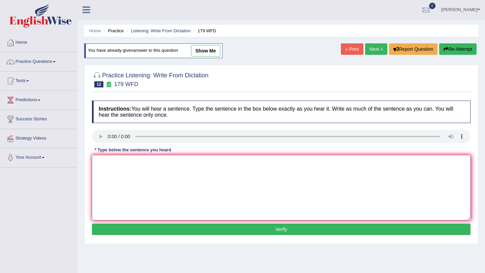
click at [116, 181] on textarea at bounding box center [281, 187] width 378 height 65
drag, startPoint x: 158, startPoint y: 160, endPoint x: 30, endPoint y: 163, distance: 128.0
click at [30, 163] on div "Toggle navigation Home Practice Questions Speaking Practice Read Aloud Repeat S…" at bounding box center [242, 175] width 485 height 350
type textarea "Lecture are the oldest and the most formal method of teaching at university."
click at [123, 229] on button "Verify" at bounding box center [281, 229] width 378 height 11
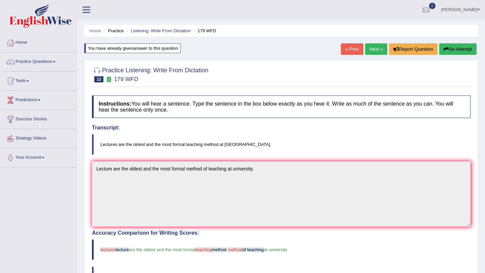
click at [460, 52] on button "Re-Attempt" at bounding box center [457, 48] width 37 height 11
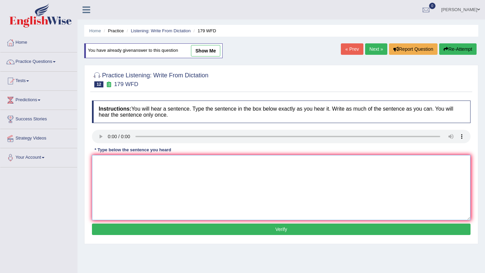
click at [114, 181] on textarea at bounding box center [281, 187] width 378 height 65
click at [101, 162] on textarea "lect are the oldes and most formal teaching method at university." at bounding box center [281, 187] width 378 height 65
click at [139, 163] on textarea "Lectures are the oldes and most formal teaching method at university." at bounding box center [281, 187] width 378 height 65
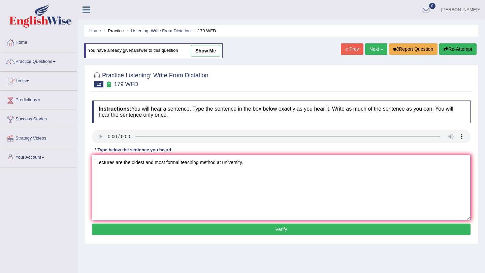
click at [155, 161] on textarea "Lectures are the oldest and most formal teaching method at university." at bounding box center [281, 187] width 378 height 65
type textarea "Lectures are the oldest and the most formal teaching method at university."
click at [249, 229] on button "Verify" at bounding box center [281, 229] width 378 height 11
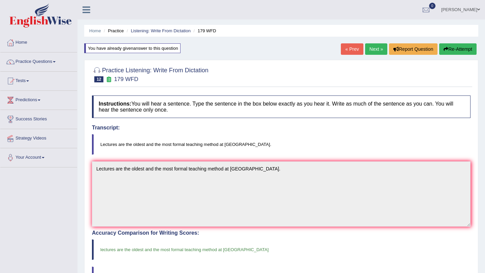
click at [371, 50] on link "Next »" at bounding box center [376, 48] width 22 height 11
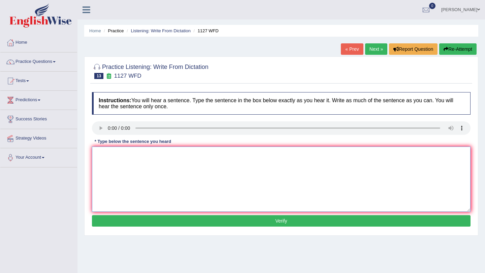
click at [109, 169] on textarea at bounding box center [281, 179] width 378 height 65
click at [106, 154] on textarea "a univ degree is a entree requierment for antering at many professions." at bounding box center [281, 179] width 378 height 65
click at [202, 156] on textarea "a university degree is a entree requierment for antering at many professions." at bounding box center [281, 179] width 378 height 65
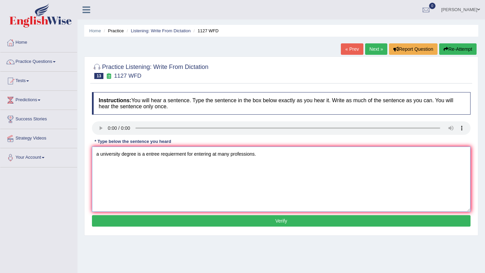
type textarea "a university degree is a entree requierment for entering at many professions."
click at [252, 218] on button "Verify" at bounding box center [281, 220] width 378 height 11
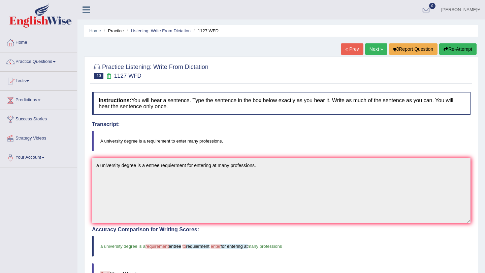
click at [463, 48] on button "Re-Attempt" at bounding box center [457, 48] width 37 height 11
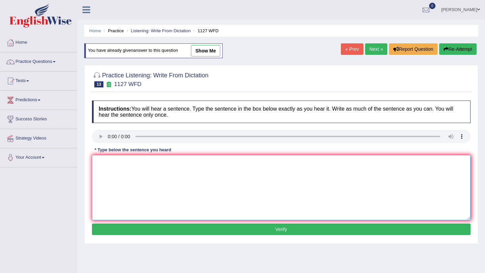
click at [117, 183] on textarea at bounding box center [281, 187] width 378 height 65
click at [97, 163] on textarea "a uni de is a requierment for many professions." at bounding box center [281, 187] width 378 height 65
type textarea "A university degree is a entree requierment for many professions."
click at [194, 230] on button "Verify" at bounding box center [281, 229] width 378 height 11
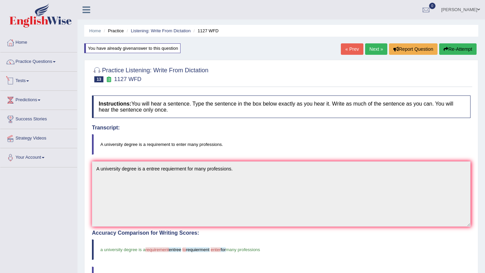
click at [41, 63] on link "Practice Questions" at bounding box center [38, 61] width 77 height 17
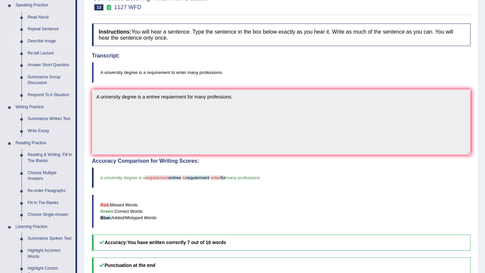
scroll to position [74, 0]
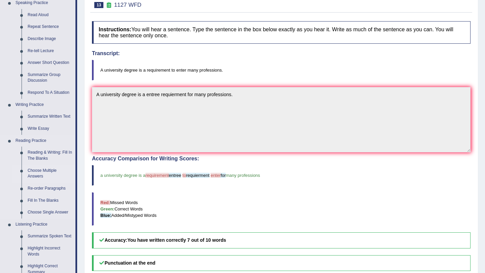
click at [48, 170] on link "Choose Multiple Answers" at bounding box center [50, 174] width 51 height 18
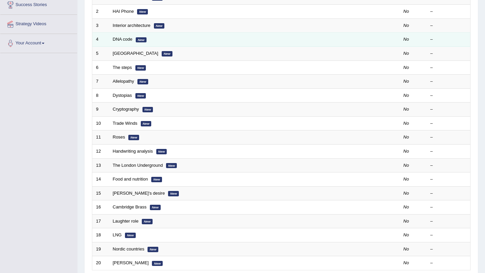
scroll to position [172, 0]
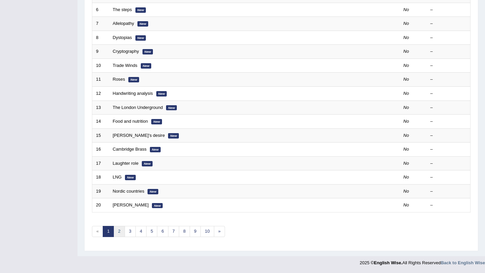
click at [122, 231] on link "2" at bounding box center [118, 231] width 11 height 11
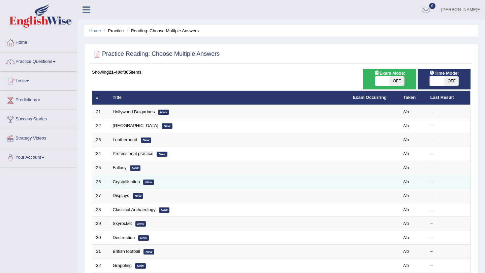
scroll to position [172, 0]
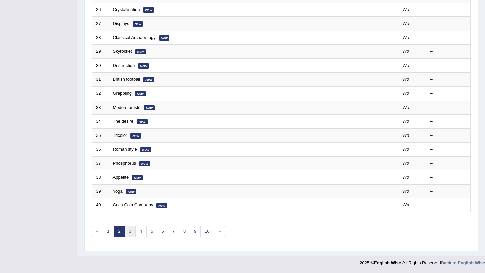
click at [134, 232] on link "3" at bounding box center [130, 231] width 11 height 11
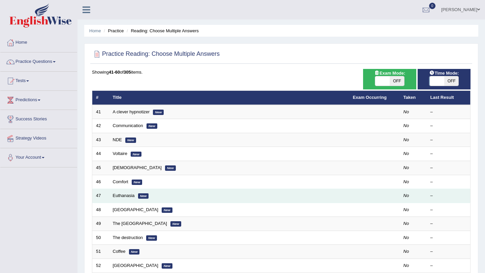
scroll to position [172, 0]
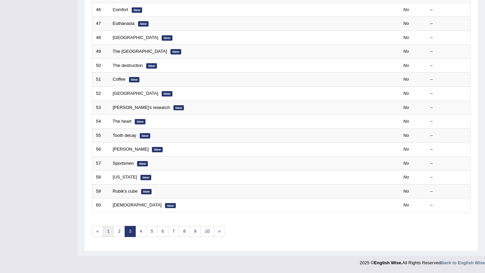
click at [107, 233] on link "1" at bounding box center [108, 231] width 11 height 11
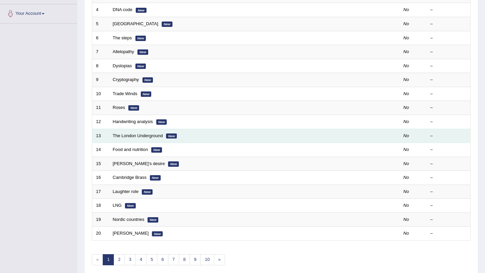
scroll to position [172, 0]
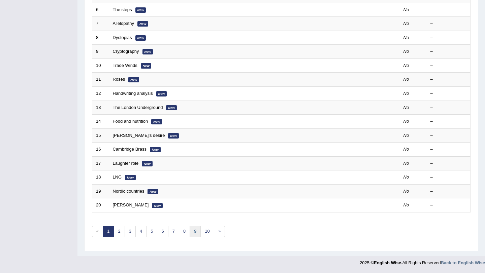
click at [191, 232] on link "9" at bounding box center [195, 231] width 11 height 11
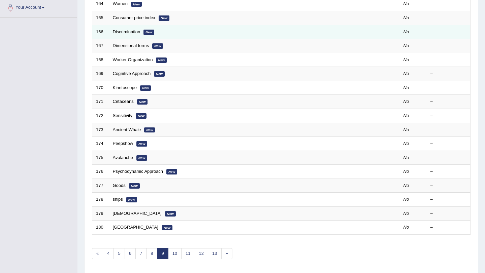
scroll to position [172, 0]
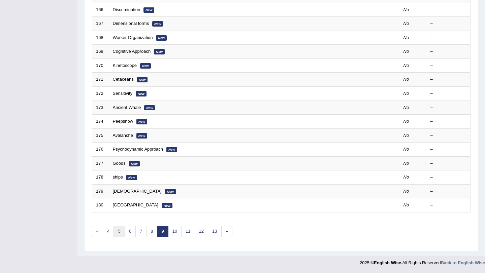
click at [119, 232] on link "5" at bounding box center [118, 231] width 11 height 11
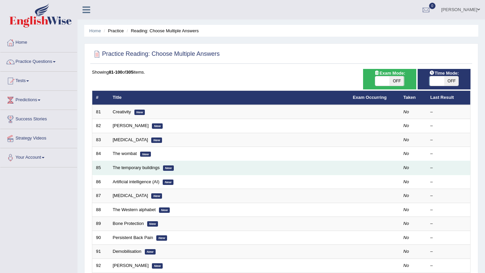
scroll to position [172, 0]
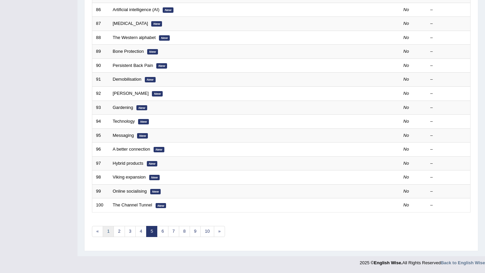
click at [110, 235] on link "1" at bounding box center [108, 231] width 11 height 11
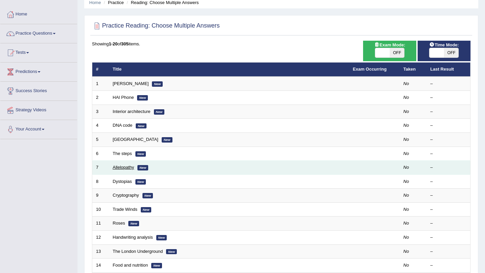
scroll to position [36, 0]
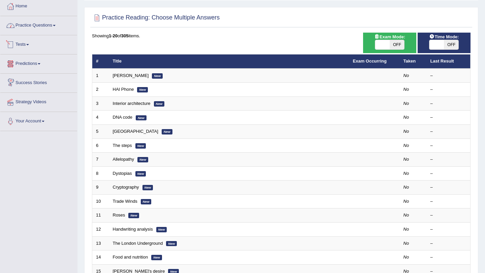
click at [38, 24] on link "Practice Questions" at bounding box center [38, 24] width 77 height 17
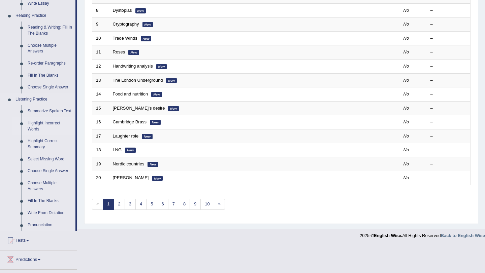
scroll to position [201, 0]
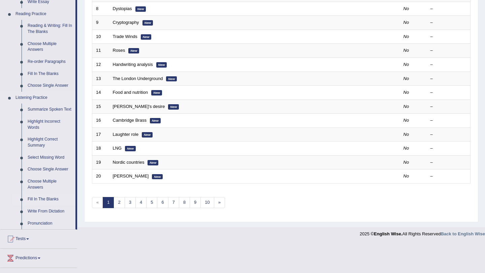
click at [54, 205] on link "Fill In The Blanks" at bounding box center [50, 200] width 51 height 12
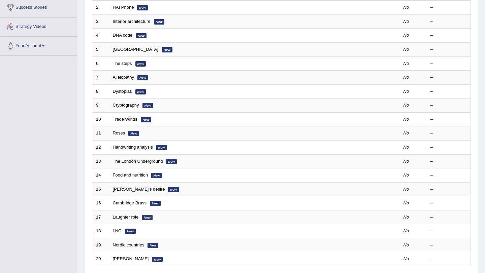
scroll to position [172, 0]
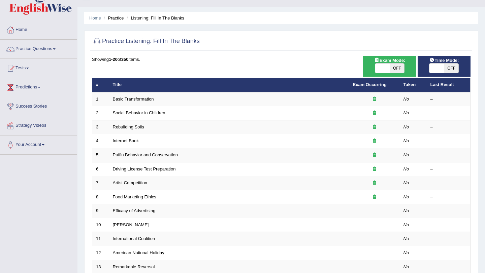
scroll to position [27, 0]
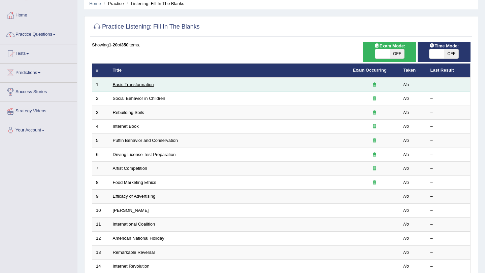
click at [139, 85] on link "Basic Transformation" at bounding box center [133, 84] width 41 height 5
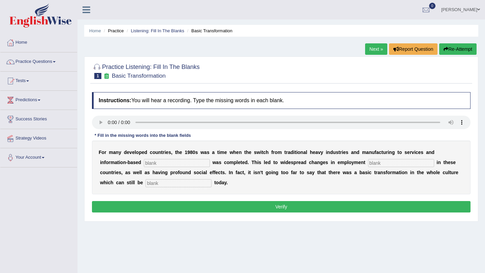
click at [159, 160] on input "text" at bounding box center [177, 163] width 66 height 8
type input "enterprise"
type input "paterns"
type input "observed"
click at [213, 203] on button "Verify" at bounding box center [281, 206] width 378 height 11
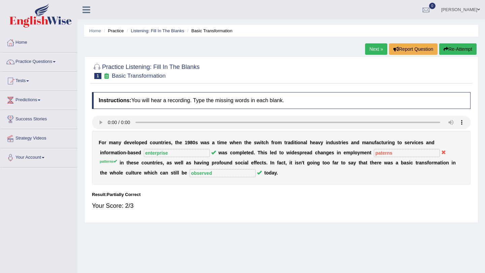
click at [377, 51] on link "Next »" at bounding box center [376, 48] width 22 height 11
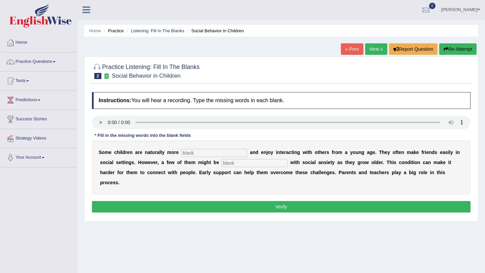
click at [214, 153] on input "text" at bounding box center [214, 153] width 66 height 8
type input "s"
type input "sociable"
type input "diagnosed"
click at [247, 201] on button "Verify" at bounding box center [281, 206] width 378 height 11
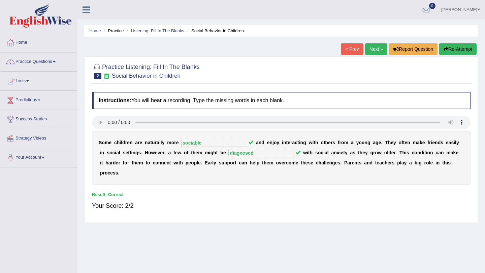
click at [374, 46] on link "Next »" at bounding box center [376, 48] width 22 height 11
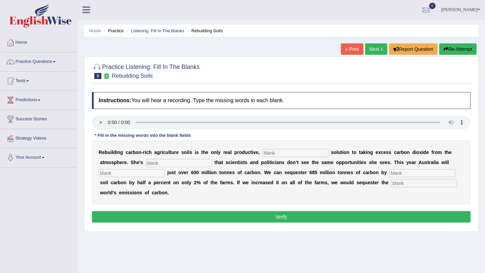
click at [277, 151] on input "text" at bounding box center [295, 153] width 66 height 8
click at [292, 156] on input "text" at bounding box center [295, 153] width 66 height 8
type input "permanent"
type input "frustrated"
type input "admit"
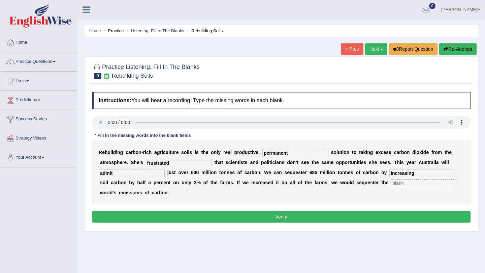
type input "increasing"
type input "whole"
click at [302, 217] on button "Verify" at bounding box center [281, 216] width 378 height 11
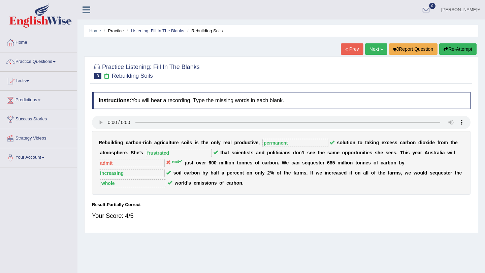
click at [375, 50] on link "Next »" at bounding box center [376, 48] width 22 height 11
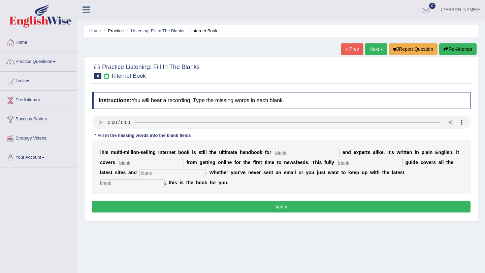
click at [310, 153] on input "text" at bounding box center [307, 153] width 66 height 8
type input "novises"
type input "everything"
type input "revised"
type input "crases"
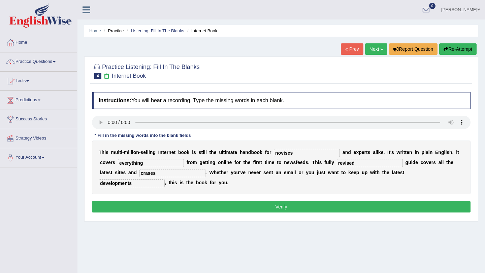
type input "developments"
click at [323, 205] on button "Verify" at bounding box center [281, 206] width 378 height 11
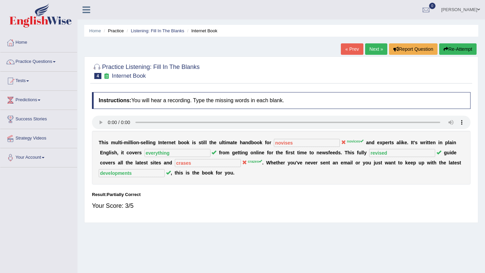
click at [368, 49] on link "Next »" at bounding box center [376, 48] width 22 height 11
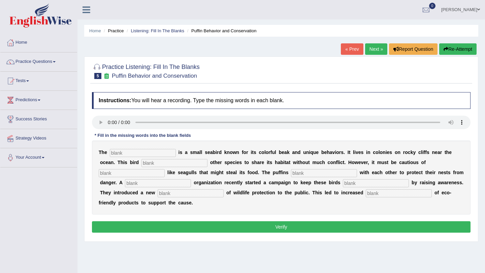
click at [137, 154] on input "text" at bounding box center [143, 153] width 66 height 8
type input "puffing"
type input "allows"
type input "preditors"
type input "cooperation"
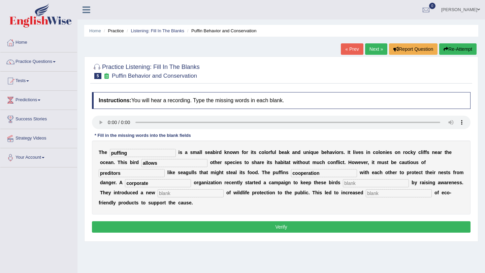
type input "corporate"
type input "a"
type input "safe"
type input "consumption"
click at [158, 192] on input "text" at bounding box center [191, 194] width 66 height 8
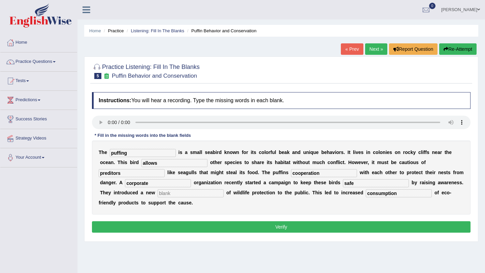
click at [188, 228] on button "Verify" at bounding box center [281, 227] width 378 height 11
click at [158, 192] on input "text" at bounding box center [191, 194] width 66 height 8
type input "despite"
click at [241, 225] on button "Verify" at bounding box center [281, 227] width 378 height 11
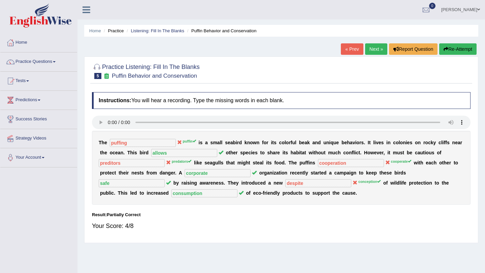
click at [459, 49] on button "Re-Attempt" at bounding box center [457, 48] width 37 height 11
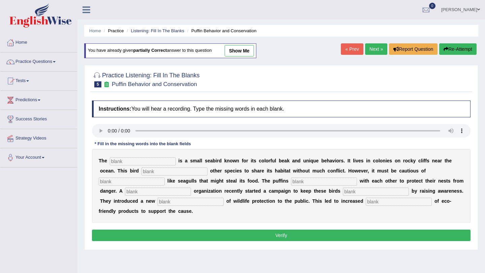
click at [120, 163] on input "text" at bounding box center [143, 162] width 66 height 8
type input "puffin"
type input "allows"
type input "p"
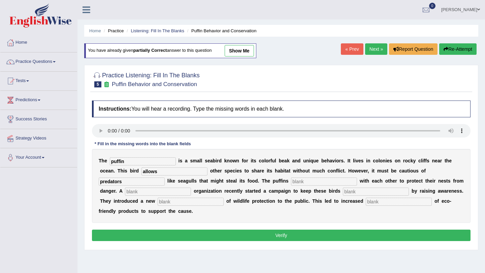
type input "predators"
type input "c"
type input "cooperate"
type input "safe"
type input "conseption"
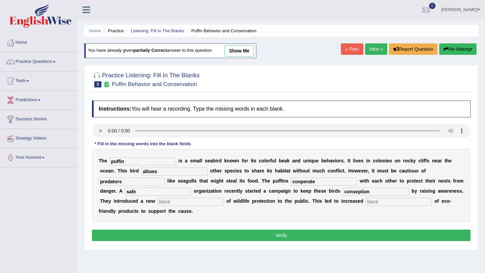
click at [291, 184] on input "cooperate" at bounding box center [324, 182] width 66 height 8
type input "corporation"
type input "safe"
type input "conseption"
type input "consumption"
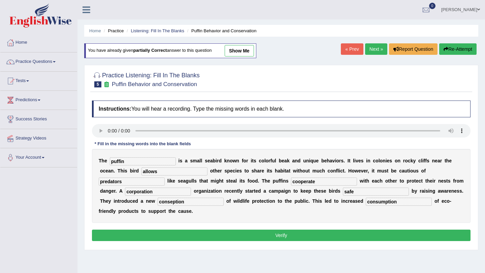
click at [282, 240] on button "Verify" at bounding box center [281, 235] width 378 height 11
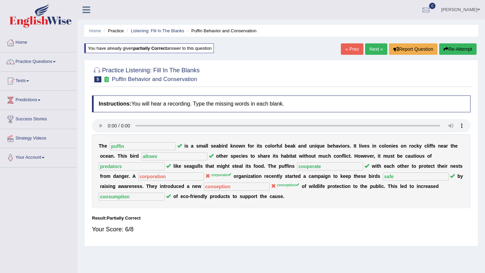
click at [374, 47] on link "Next »" at bounding box center [376, 48] width 22 height 11
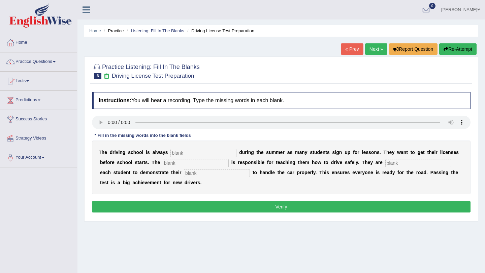
click at [189, 153] on input "text" at bounding box center [203, 153] width 66 height 8
type input "bussy"
type input "instructor"
type input "r"
type input "require"
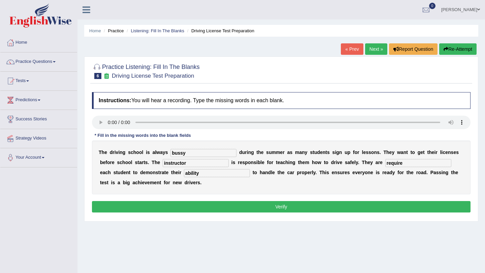
type input "ability"
click at [294, 206] on button "Verify" at bounding box center [281, 206] width 378 height 11
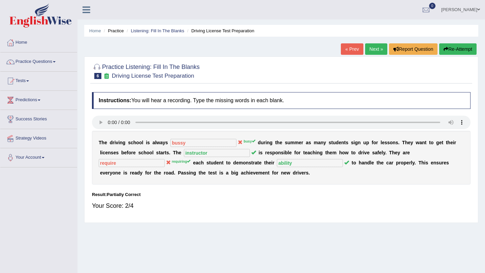
click at [466, 51] on button "Re-Attempt" at bounding box center [457, 48] width 37 height 11
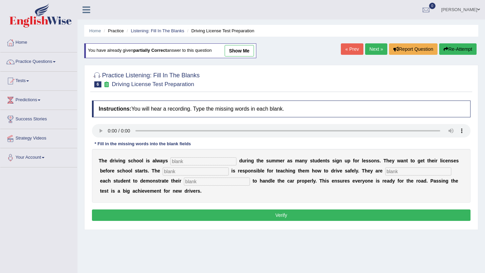
click at [175, 161] on input "text" at bounding box center [203, 162] width 66 height 8
type input "busy"
type input "instructor"
type input "requiering"
type input "ability"
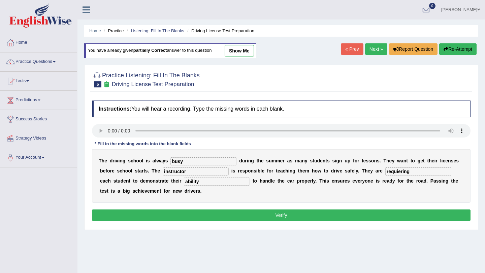
click at [233, 214] on button "Verify" at bounding box center [281, 215] width 378 height 11
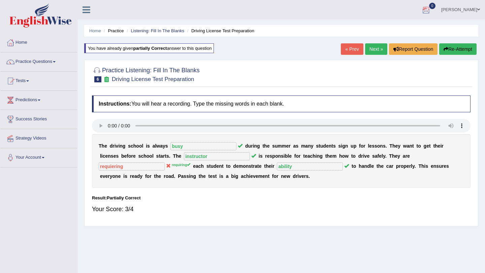
click at [372, 48] on link "Next »" at bounding box center [376, 48] width 22 height 11
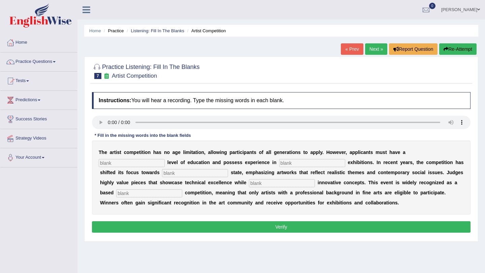
click at [165, 159] on input "text" at bounding box center [132, 163] width 66 height 8
type input "graduate"
click at [279, 165] on input "text" at bounding box center [312, 163] width 66 height 8
drag, startPoint x: 239, startPoint y: 163, endPoint x: 190, endPoint y: 163, distance: 48.5
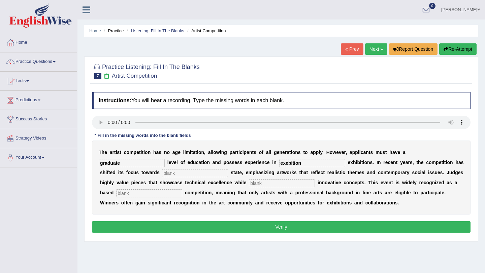
click at [190, 163] on div "T h e a r t i s t c o m p e t i t i o n h a s n o a g e l i m i t a t i o n , a…" at bounding box center [281, 178] width 378 height 74
type input "escolpture"
click at [162, 173] on input "text" at bounding box center [195, 173] width 66 height 8
type input "real"
click at [249, 184] on input "text" at bounding box center [282, 183] width 66 height 8
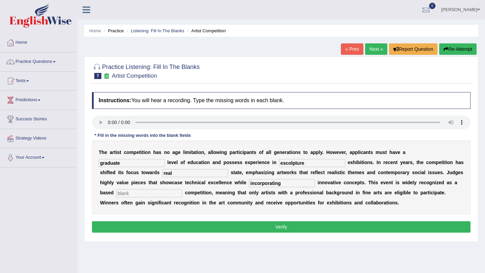
type input "incorporating"
type input "profession"
click at [215, 227] on button "Verify" at bounding box center [281, 227] width 378 height 11
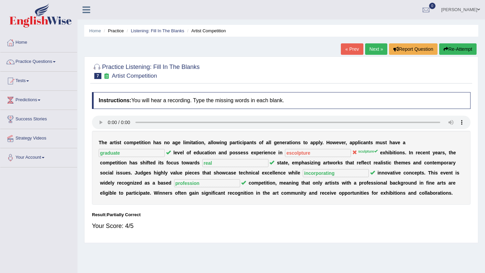
click at [368, 48] on link "Next »" at bounding box center [376, 48] width 22 height 11
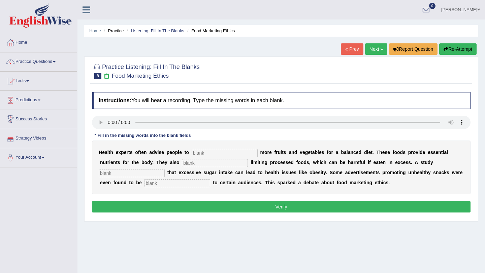
click at [212, 154] on input "text" at bounding box center [225, 153] width 66 height 8
type input "consume"
type input "recomended"
type input "diagnosed"
type input "offensive"
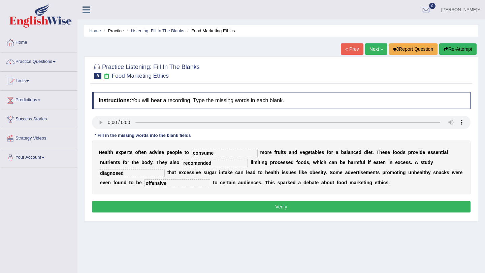
click at [248, 210] on button "Verify" at bounding box center [281, 206] width 378 height 11
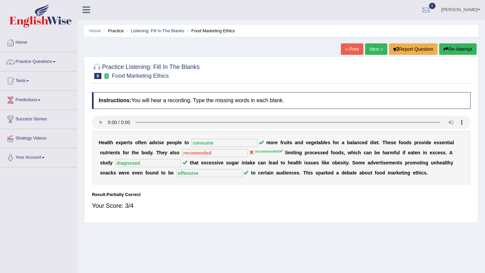
click at [375, 48] on link "Next »" at bounding box center [376, 48] width 22 height 11
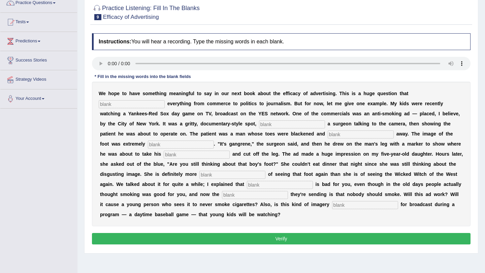
scroll to position [80, 0]
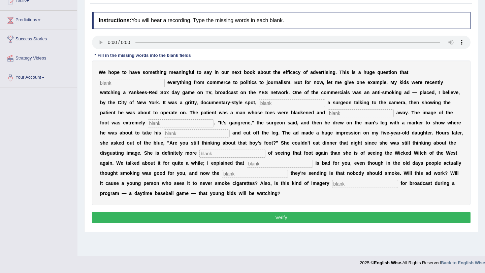
click at [142, 86] on input "text" at bounding box center [132, 83] width 66 height 8
type input "impacts"
type input "feturing"
type input "rotting"
type input "disgusting"
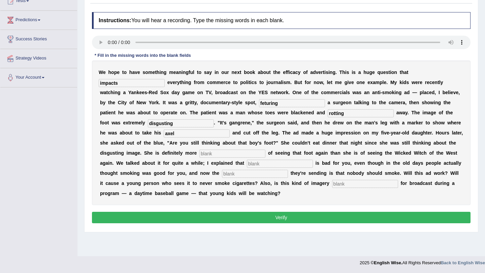
type input "axel"
type input "scared"
type input "smoking"
type input "message"
type input "apropriate"
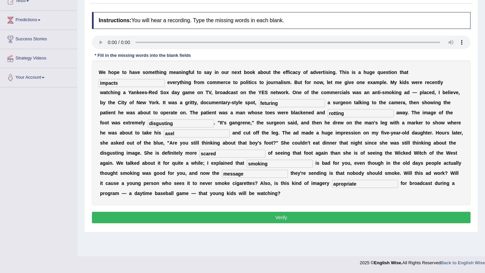
click at [368, 219] on button "Verify" at bounding box center [281, 217] width 378 height 11
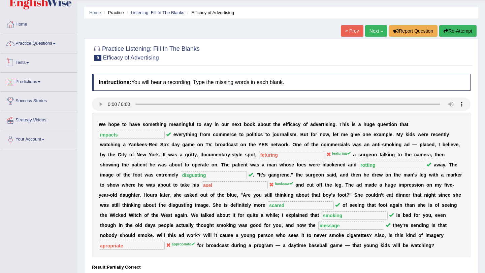
scroll to position [0, 0]
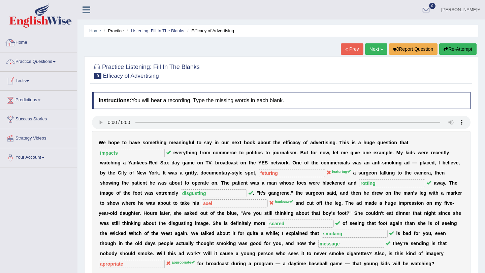
click at [44, 63] on link "Practice Questions" at bounding box center [38, 61] width 77 height 17
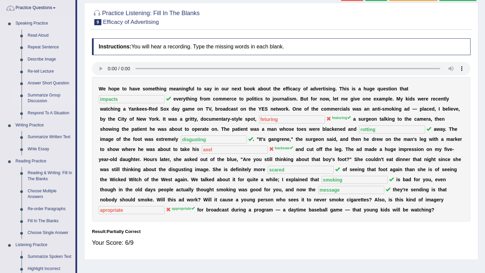
scroll to position [56, 0]
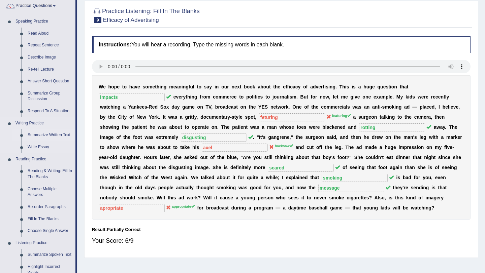
click at [54, 135] on link "Summarize Written Text" at bounding box center [50, 135] width 51 height 12
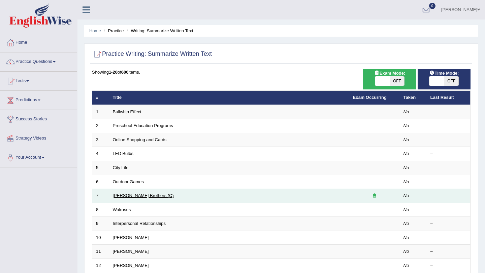
click at [121, 196] on link "Wright Brothers (C)" at bounding box center [143, 195] width 61 height 5
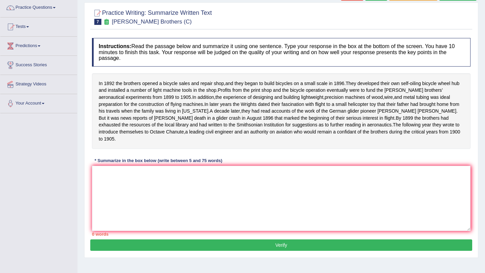
scroll to position [57, 0]
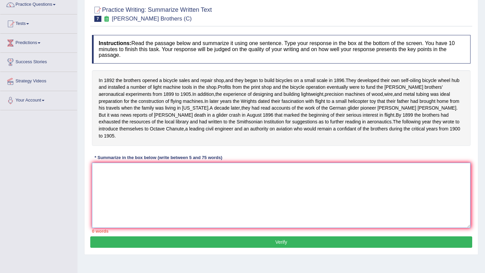
click at [168, 213] on textarea at bounding box center [281, 195] width 378 height 65
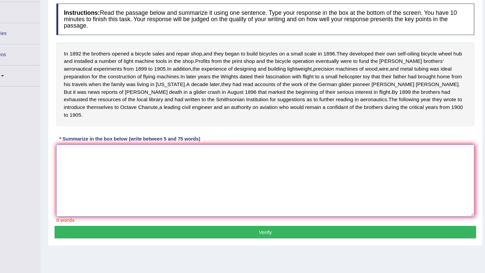
scroll to position [80, 0]
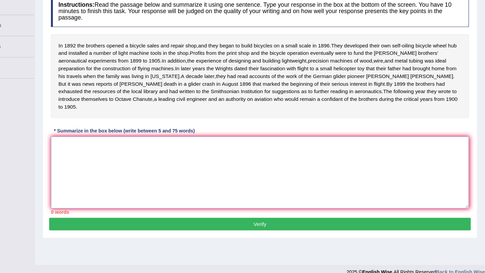
click at [317, 179] on textarea at bounding box center [281, 172] width 378 height 65
click at [162, 65] on span "light" at bounding box center [157, 64] width 9 height 7
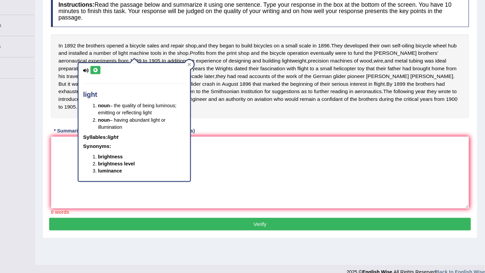
click at [219, 75] on div "light noun – the quality of being luminous; emitting or reflecting light noun –…" at bounding box center [167, 124] width 102 height 113
click at [218, 74] on icon at bounding box center [216, 74] width 3 height 3
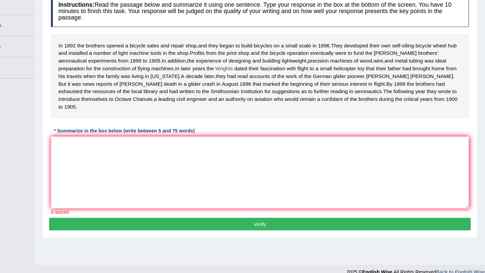
click at [241, 82] on span "Wrights" at bounding box center [249, 78] width 16 height 7
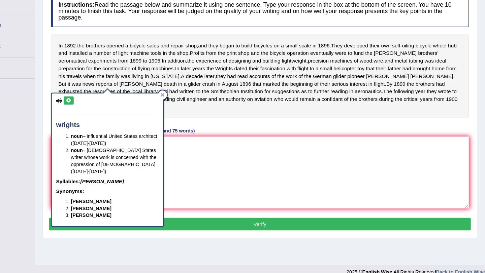
click at [193, 103] on icon at bounding box center [192, 102] width 3 height 3
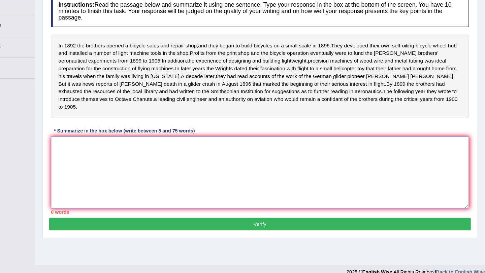
click at [235, 162] on textarea at bounding box center [281, 172] width 378 height 65
click at [95, 154] on textarea "the passage talks outlines" at bounding box center [281, 172] width 378 height 65
click at [162, 157] on textarea "The passage talks outlines" at bounding box center [281, 172] width 378 height 65
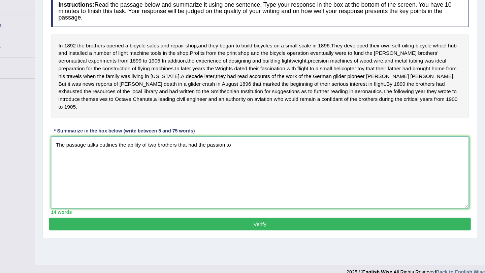
click at [130, 156] on textarea "The passage talks outlines the ability of two brothers that had the passion to" at bounding box center [281, 172] width 378 height 65
click at [248, 155] on textarea "The passage outlines the ability of two brothers that had the passion to" at bounding box center [281, 172] width 378 height 65
click at [246, 156] on textarea "The passage outlines the ability of two brothers that had the passion fo bicycl…" at bounding box center [281, 172] width 378 height 65
click at [277, 152] on textarea "The passage outlines the ability of two brothers that had the passion for bicyc…" at bounding box center [281, 172] width 378 height 65
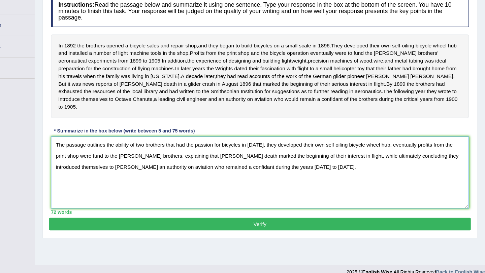
type textarea "The passage outlines the ability of two brothers that had the passion for bicyc…"
click at [322, 223] on button "Verify" at bounding box center [281, 219] width 382 height 11
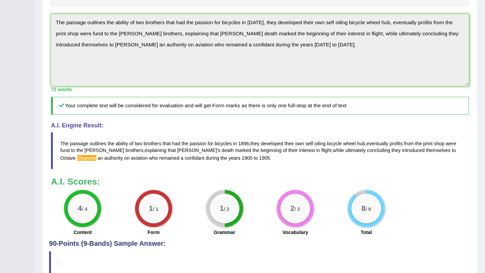
scroll to position [195, 0]
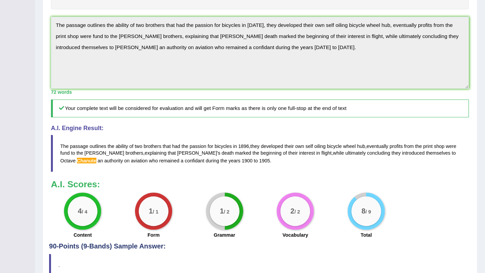
click at [115, 148] on span "Chanute" at bounding box center [124, 145] width 18 height 5
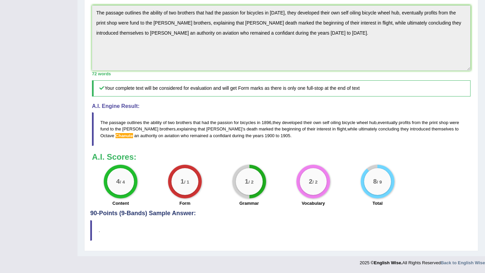
scroll to position [0, 0]
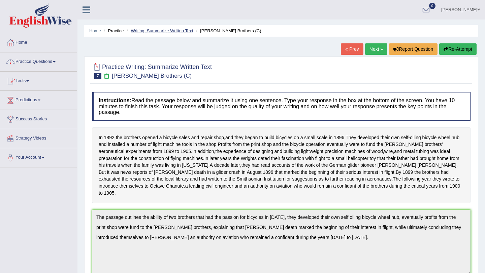
click at [175, 29] on link "Writing: Summarize Written Text" at bounding box center [162, 30] width 62 height 5
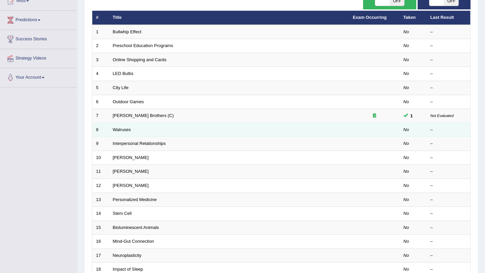
scroll to position [172, 0]
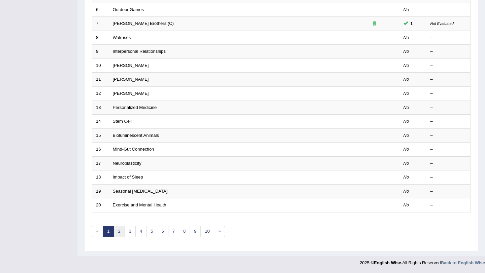
click at [120, 230] on link "2" at bounding box center [118, 231] width 11 height 11
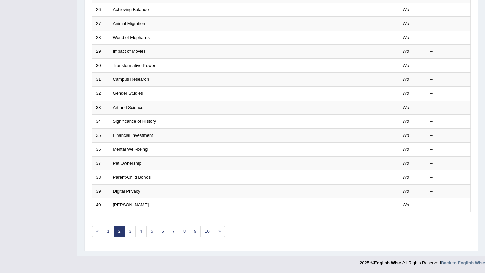
scroll to position [172, 0]
click at [152, 232] on link "5" at bounding box center [151, 231] width 11 height 11
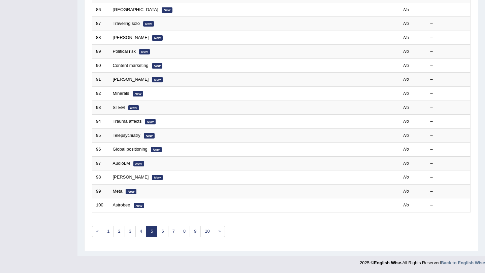
scroll to position [172, 0]
click at [110, 233] on link "1" at bounding box center [108, 231] width 11 height 11
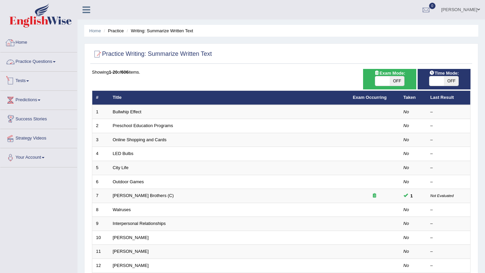
click at [25, 44] on link "Home" at bounding box center [38, 41] width 77 height 17
